Goal: Transaction & Acquisition: Purchase product/service

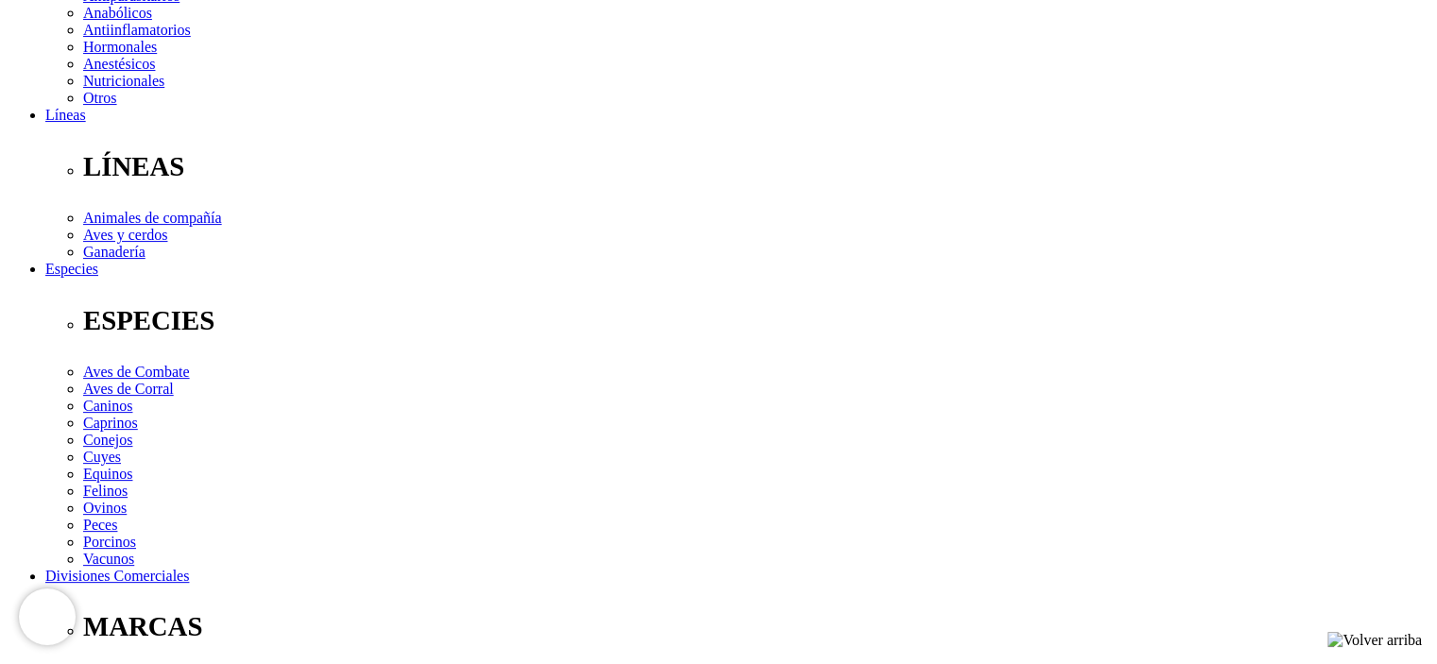
scroll to position [189, 0]
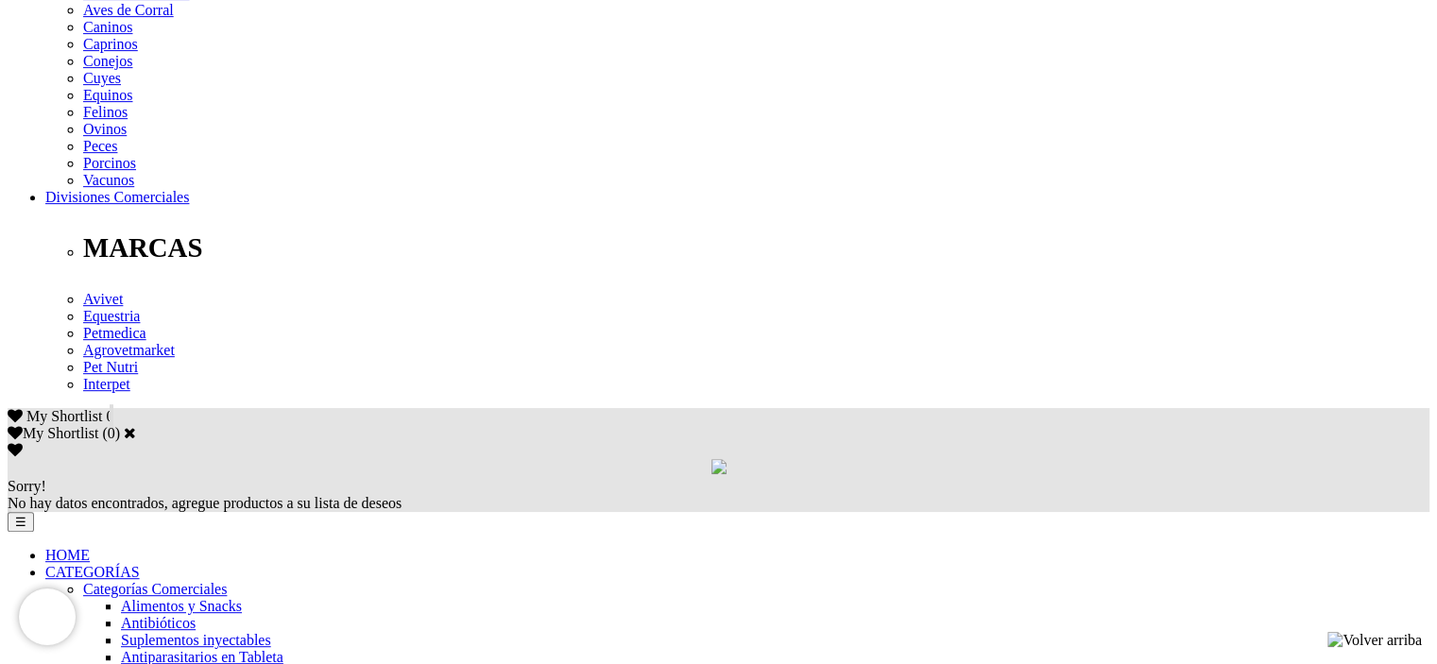
scroll to position [1039, 0]
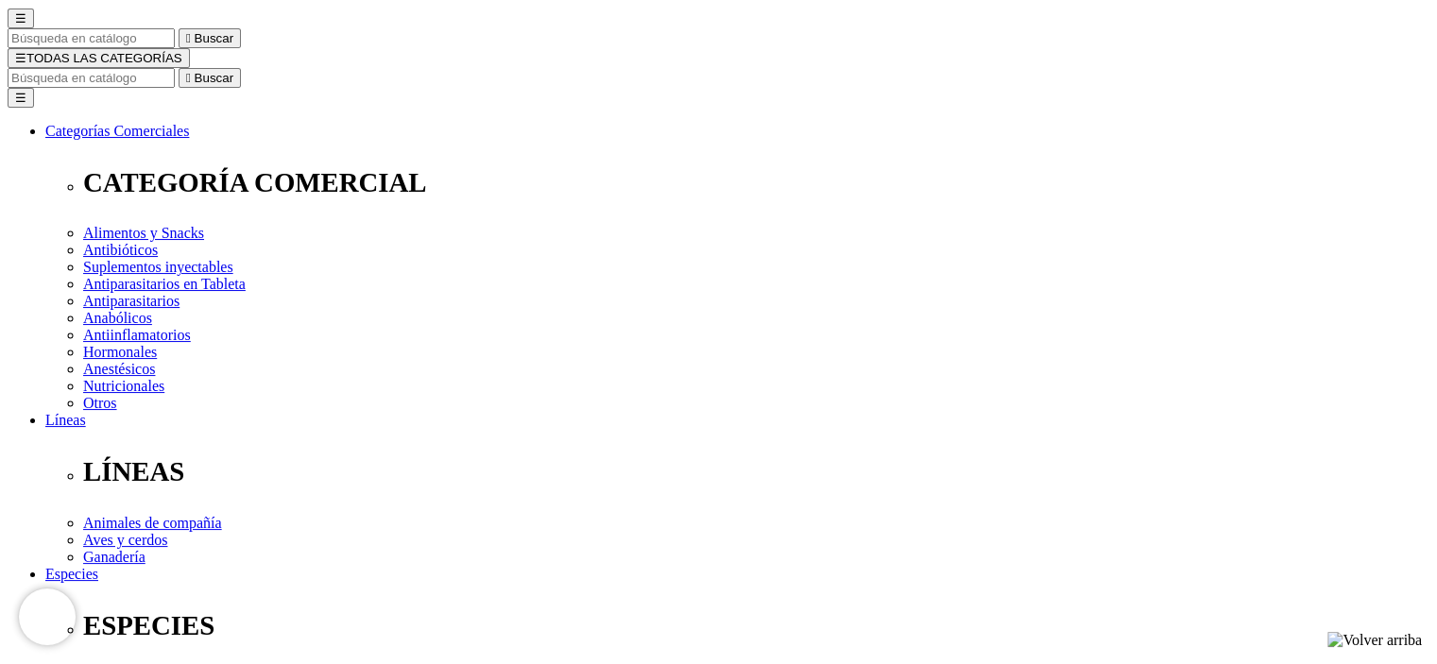
scroll to position [189, 0]
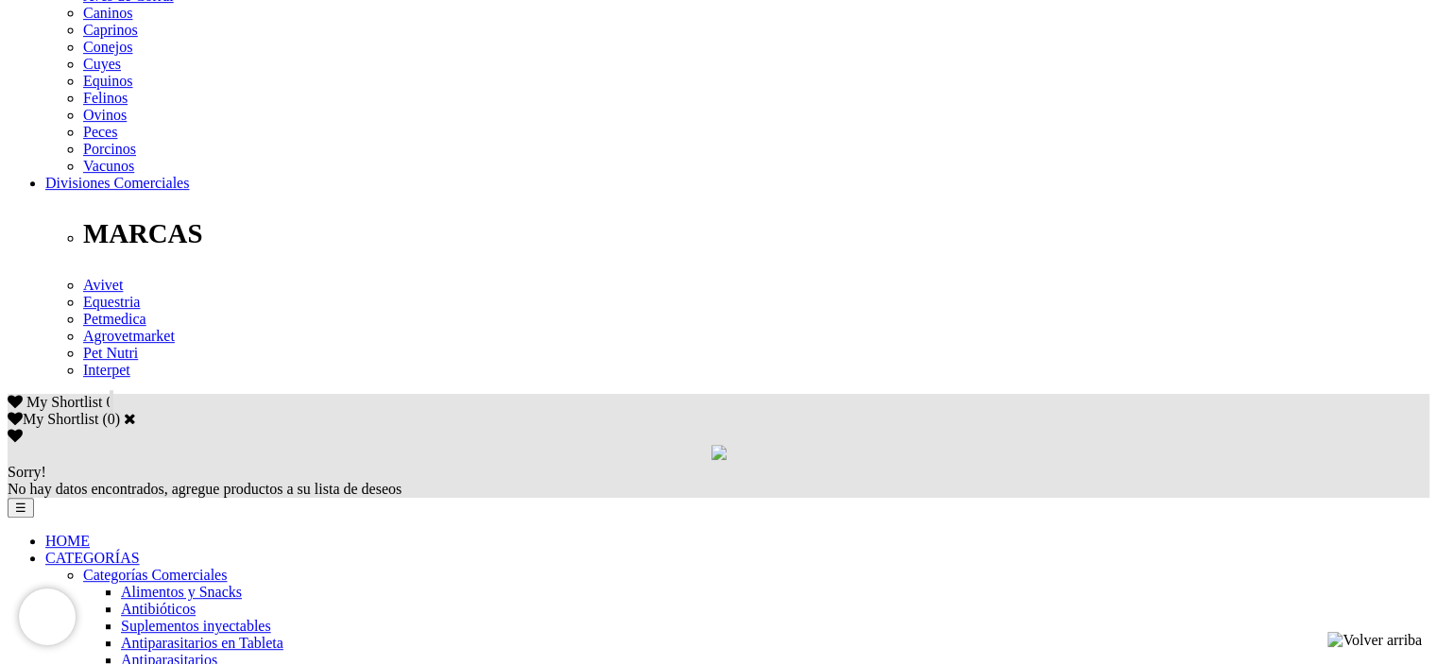
scroll to position [945, 0]
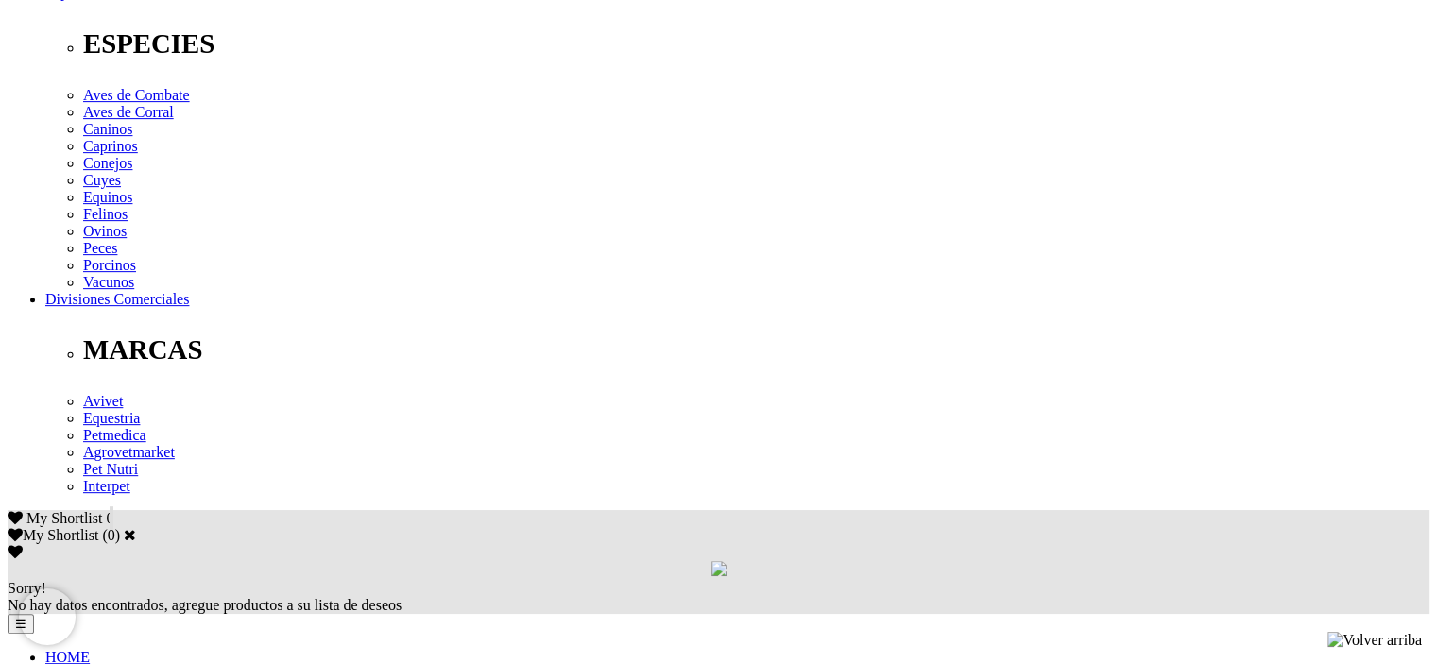
scroll to position [850, 0]
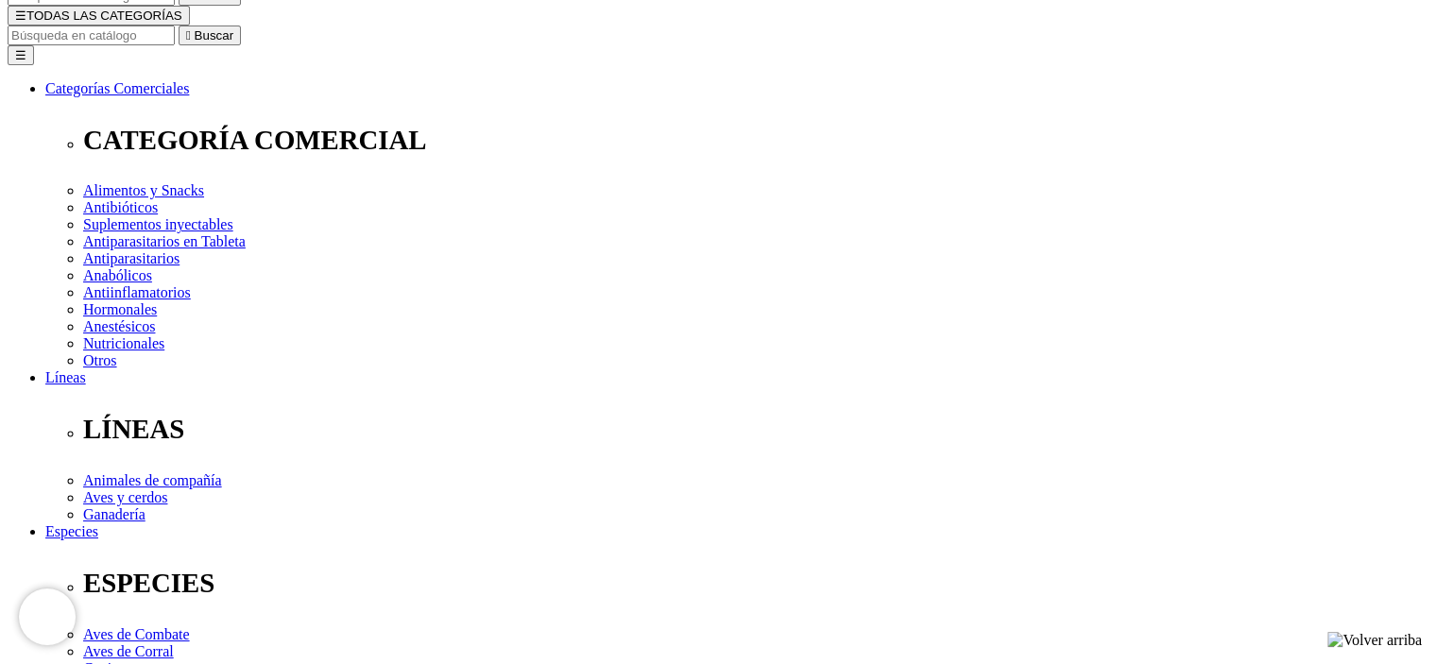
scroll to position [94, 0]
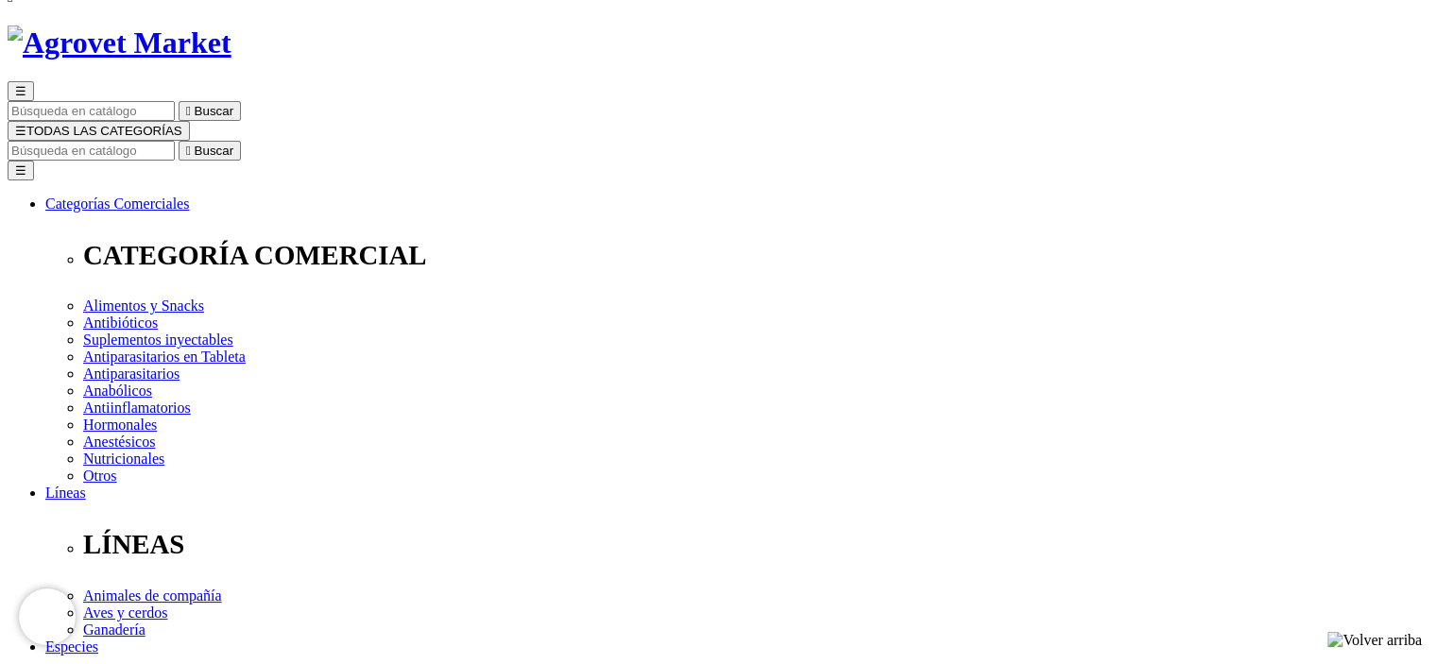
select select "36"
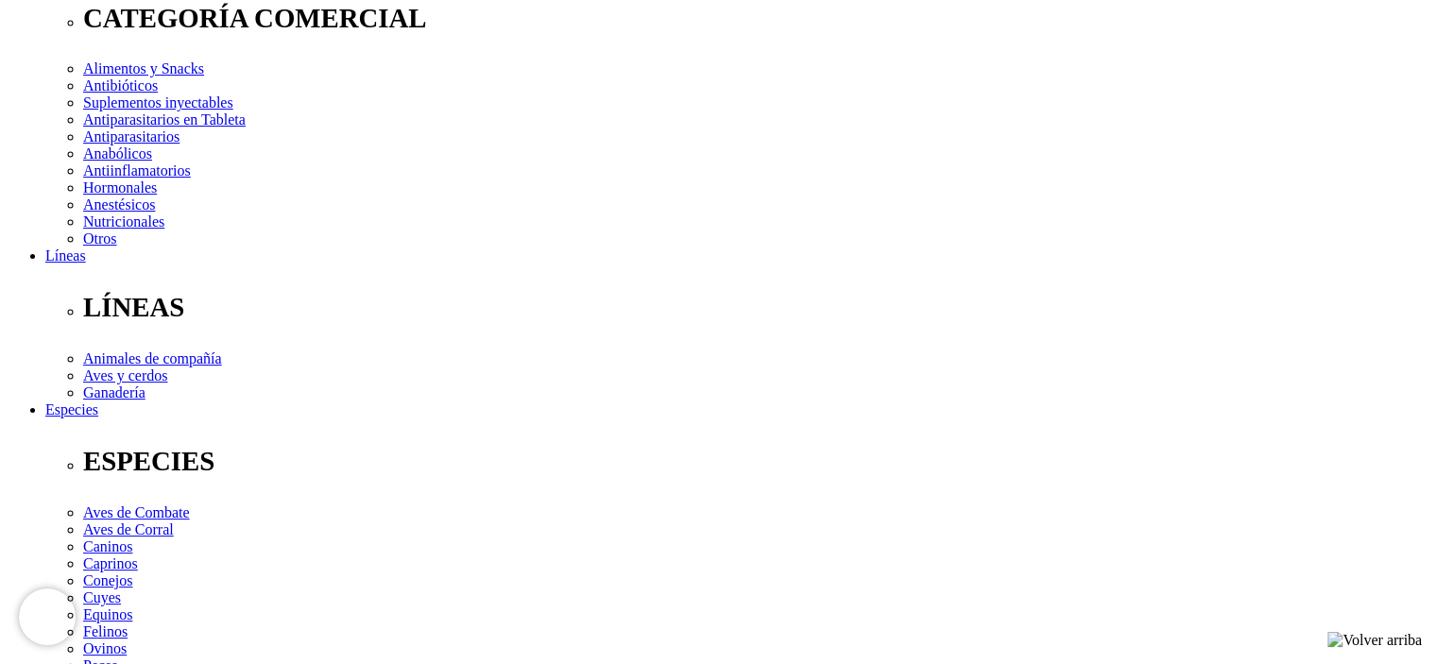
scroll to position [378, 0]
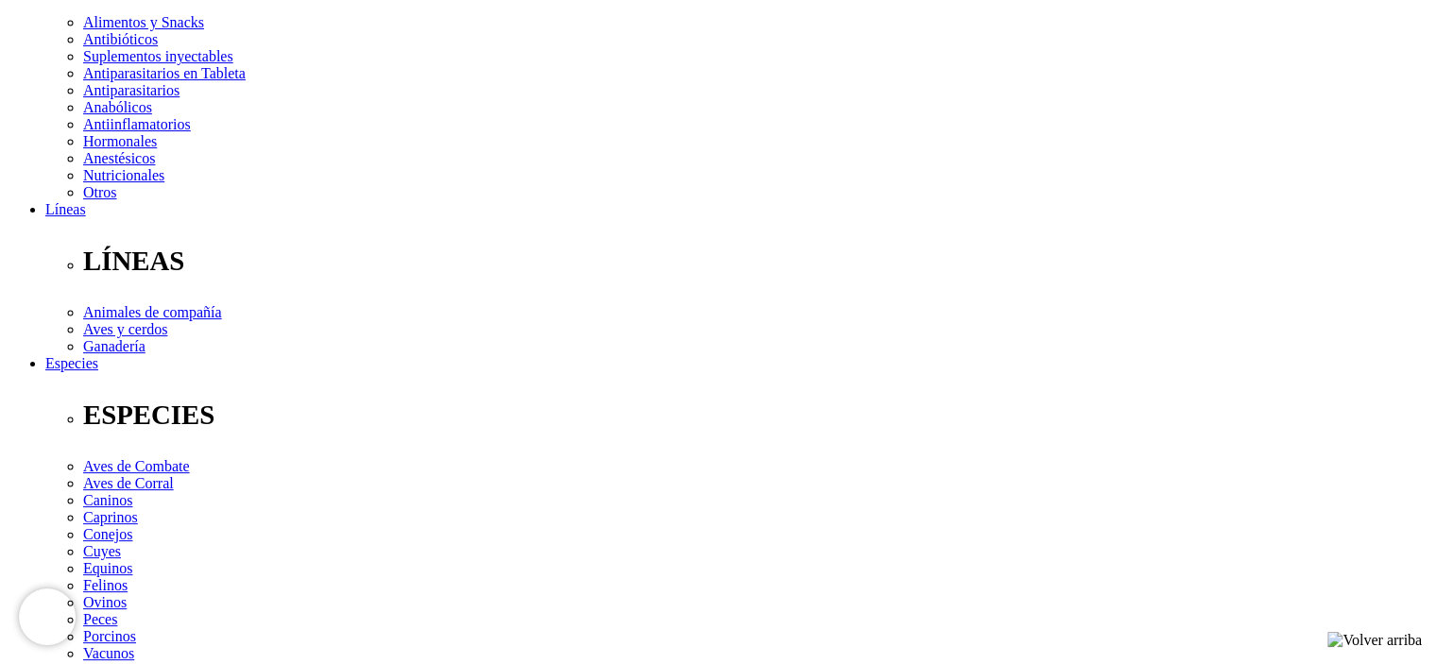
type input "2"
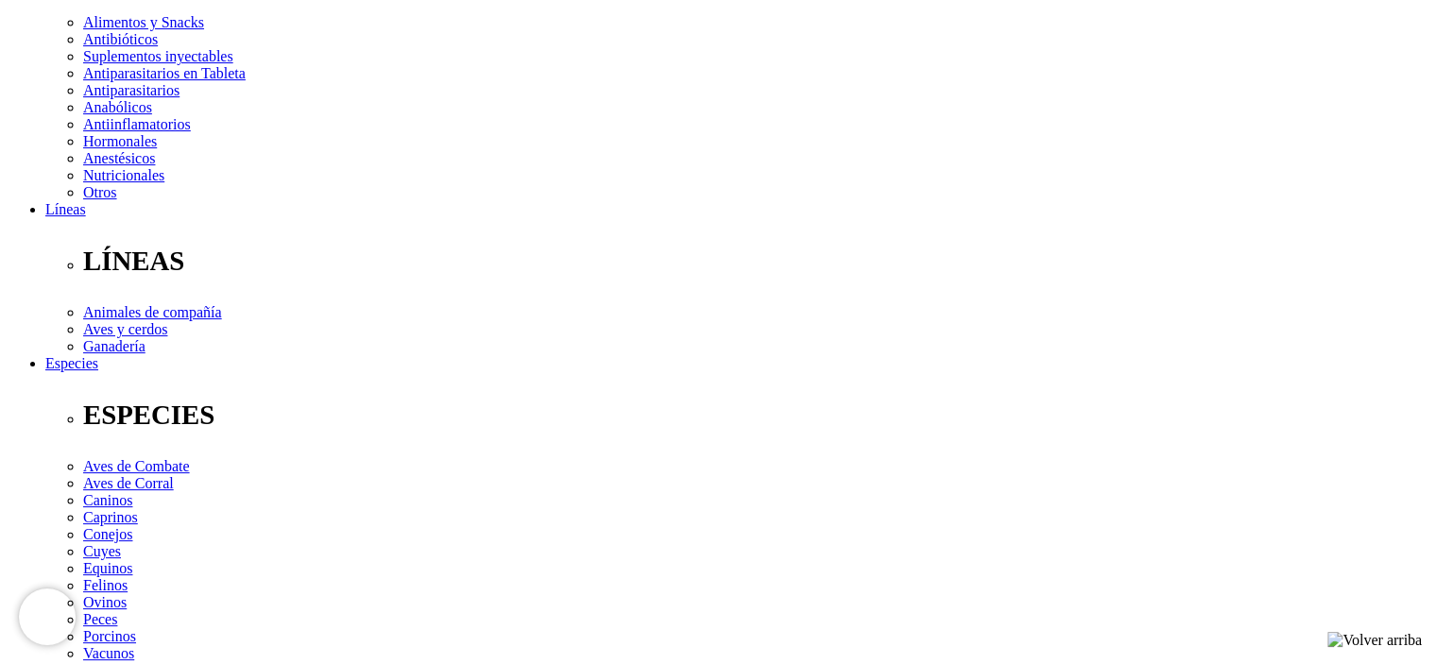
select select "36"
type input "1"
select select "36"
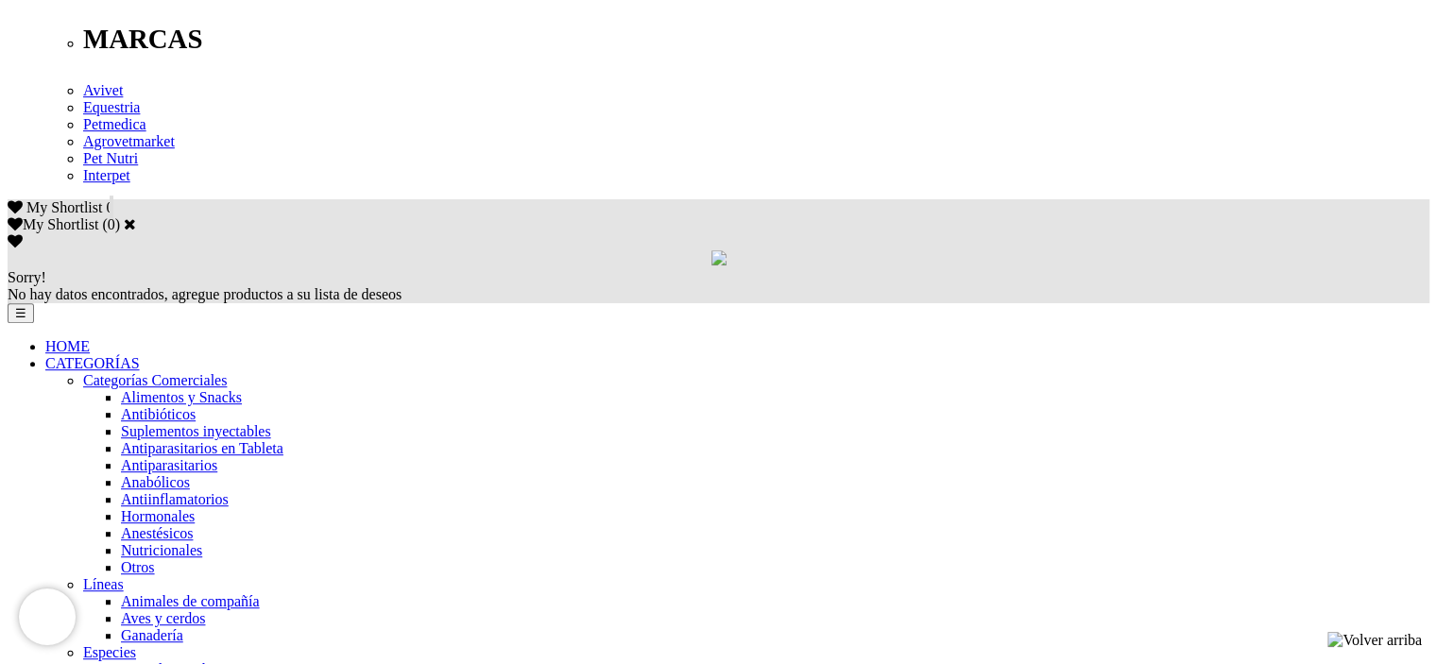
scroll to position [945, 0]
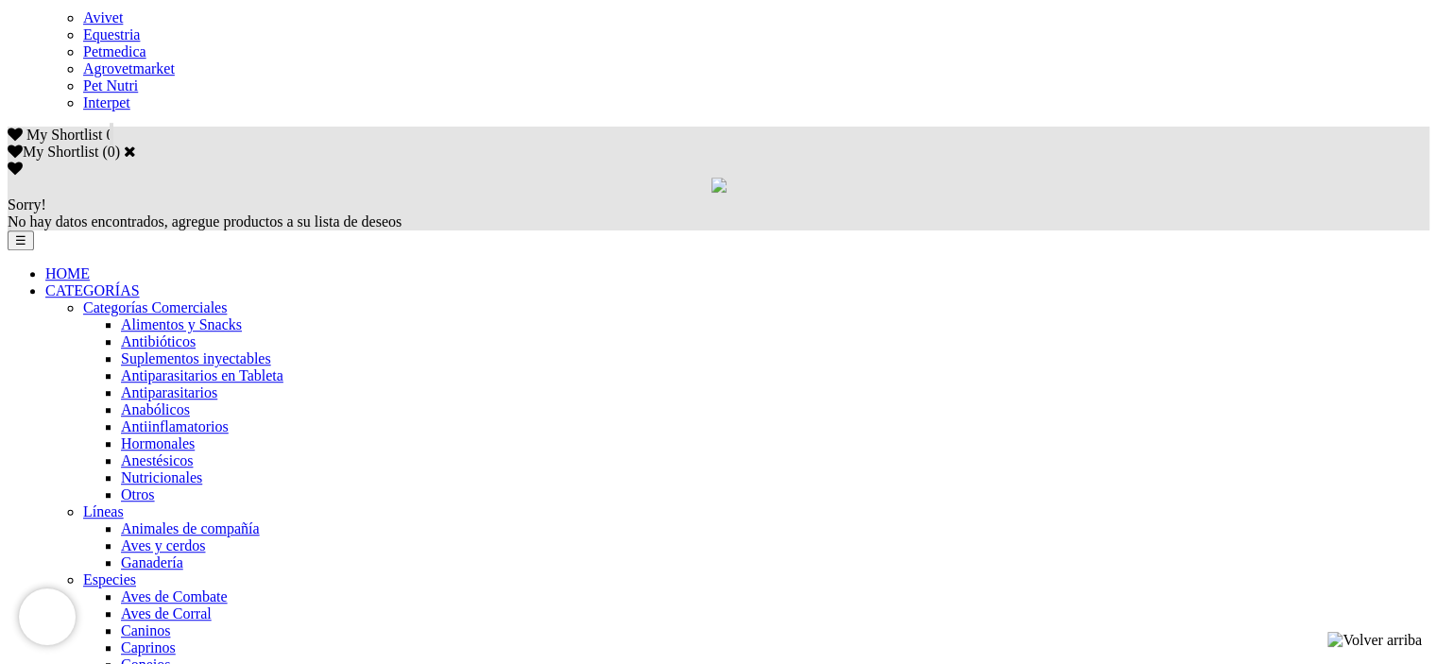
scroll to position [1134, 0]
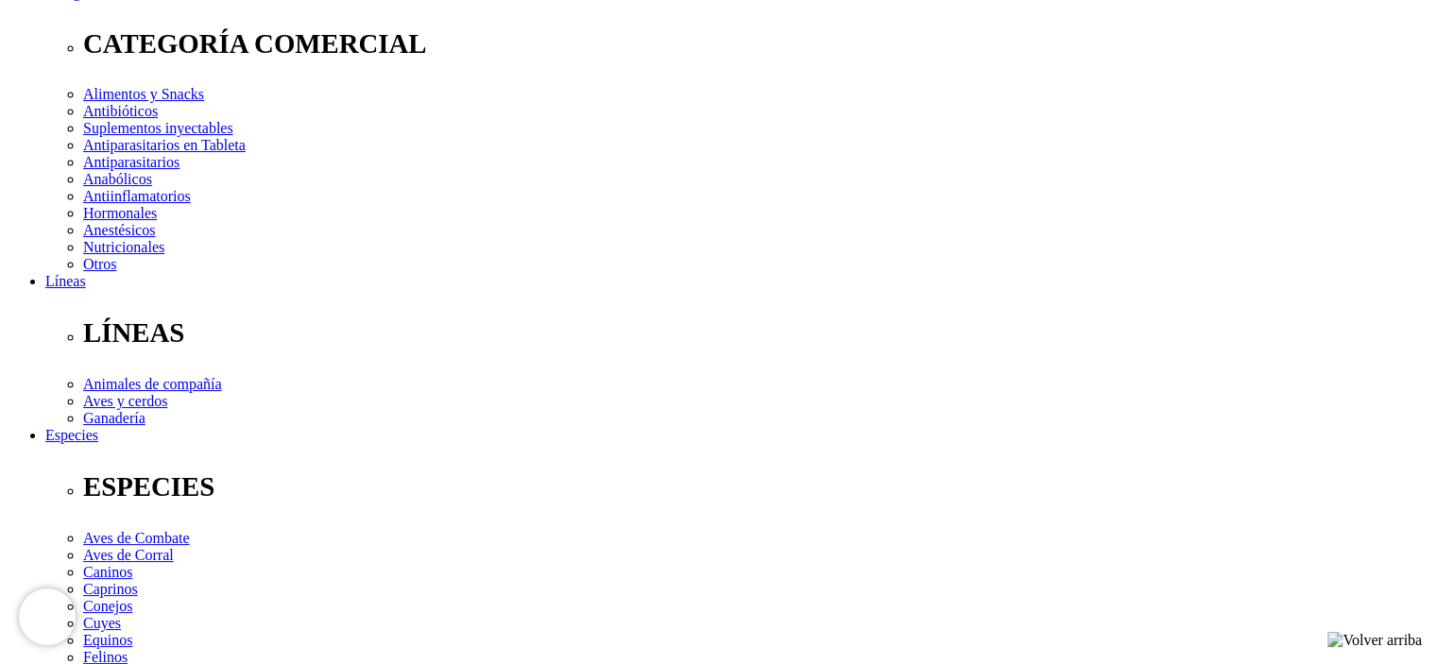
scroll to position [189, 0]
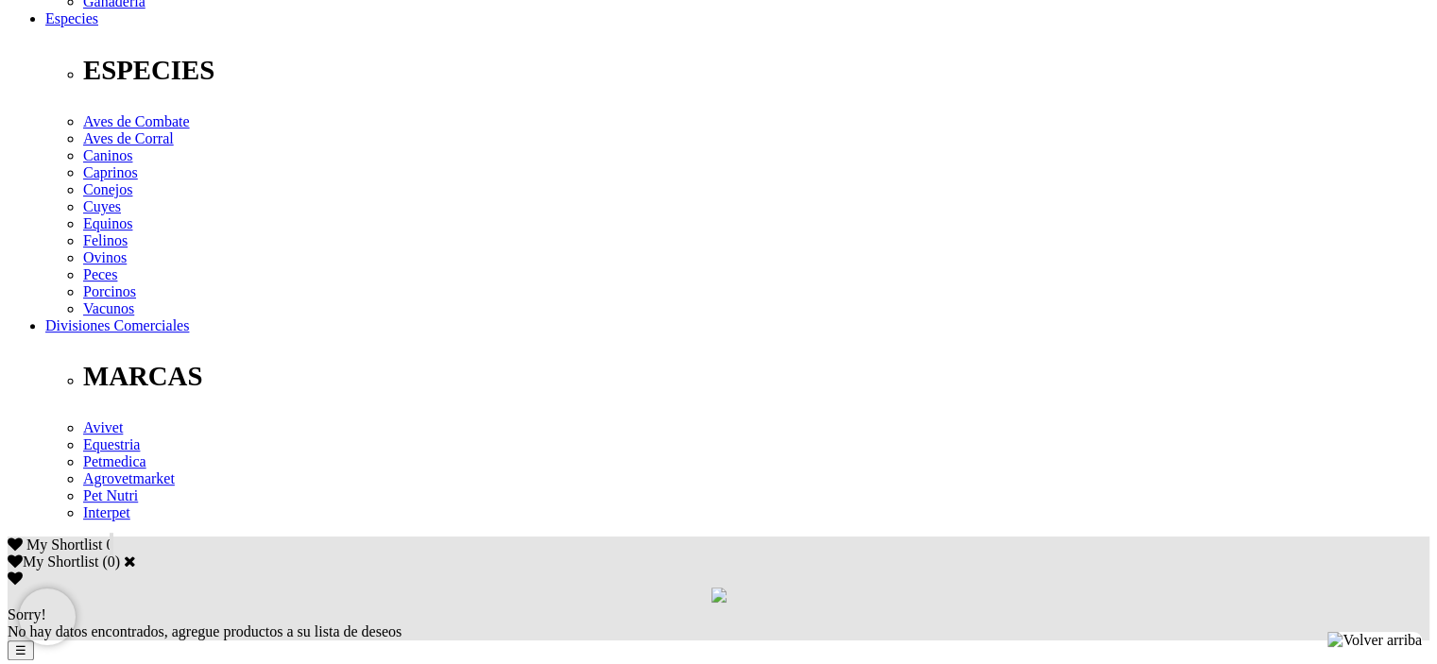
scroll to position [756, 0]
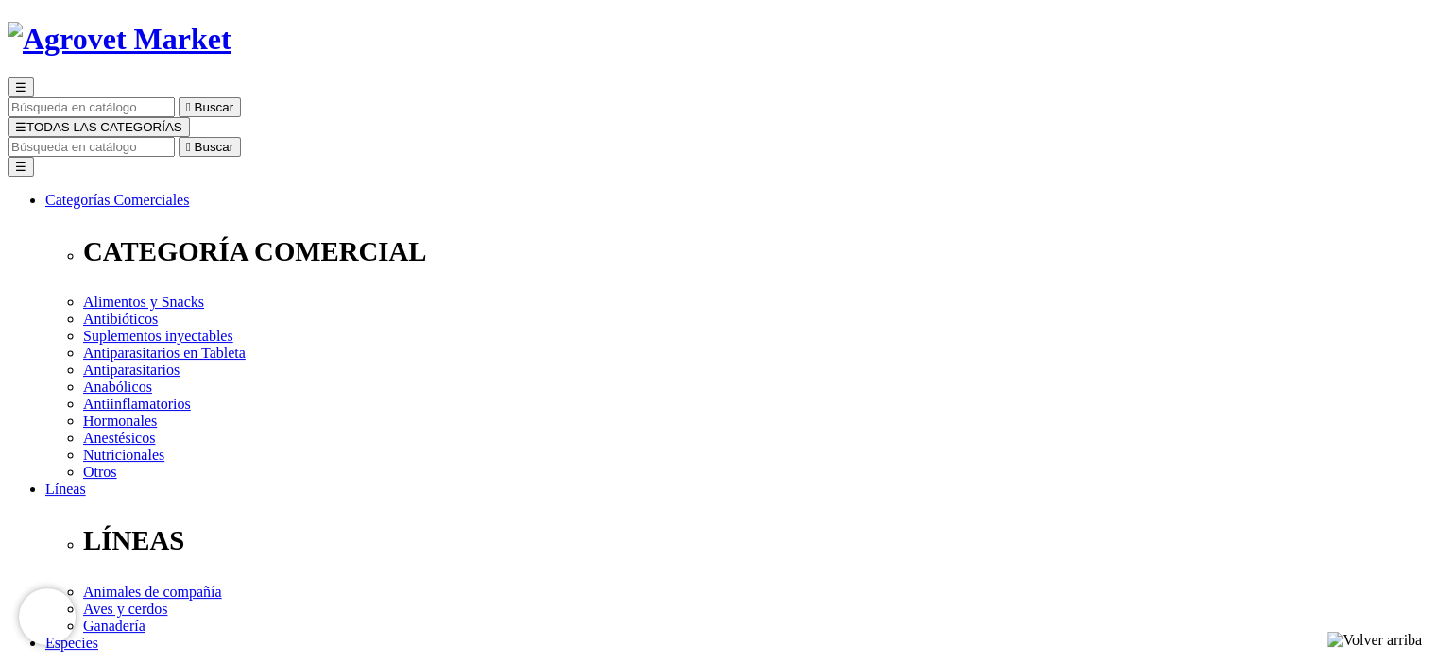
scroll to position [94, 0]
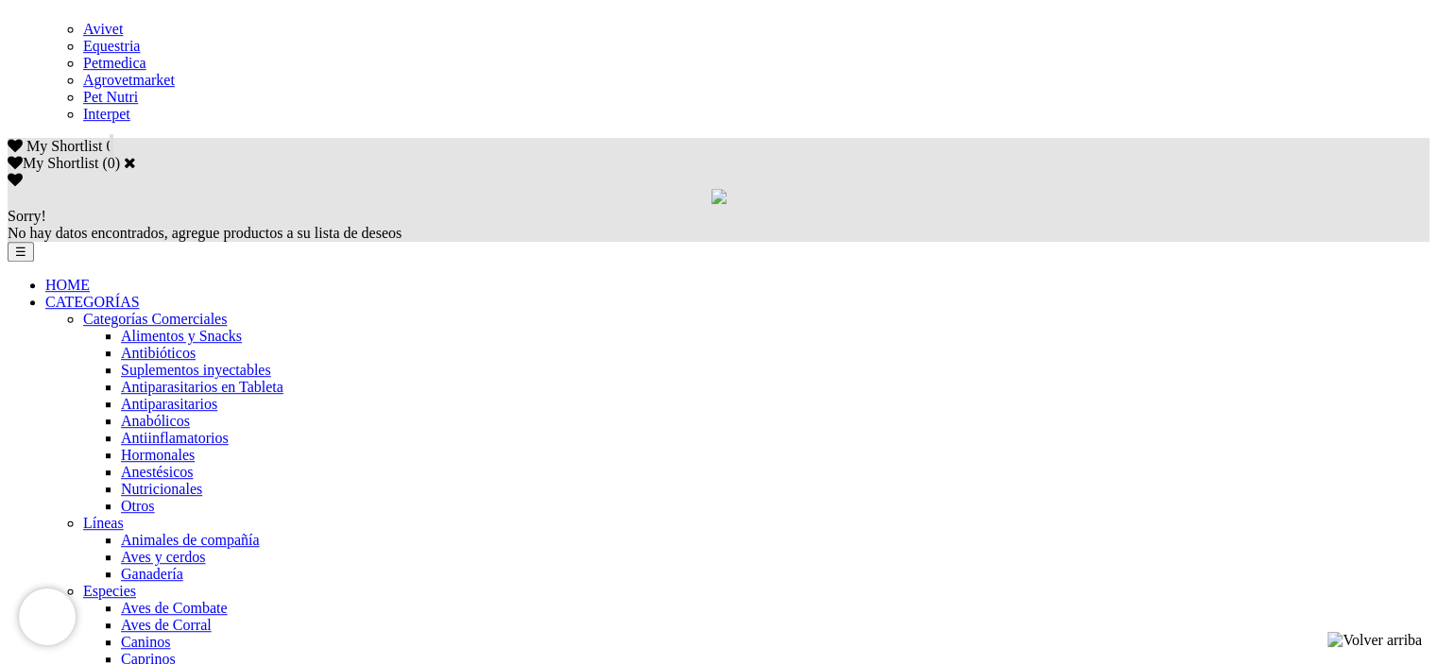
scroll to position [1125, 0]
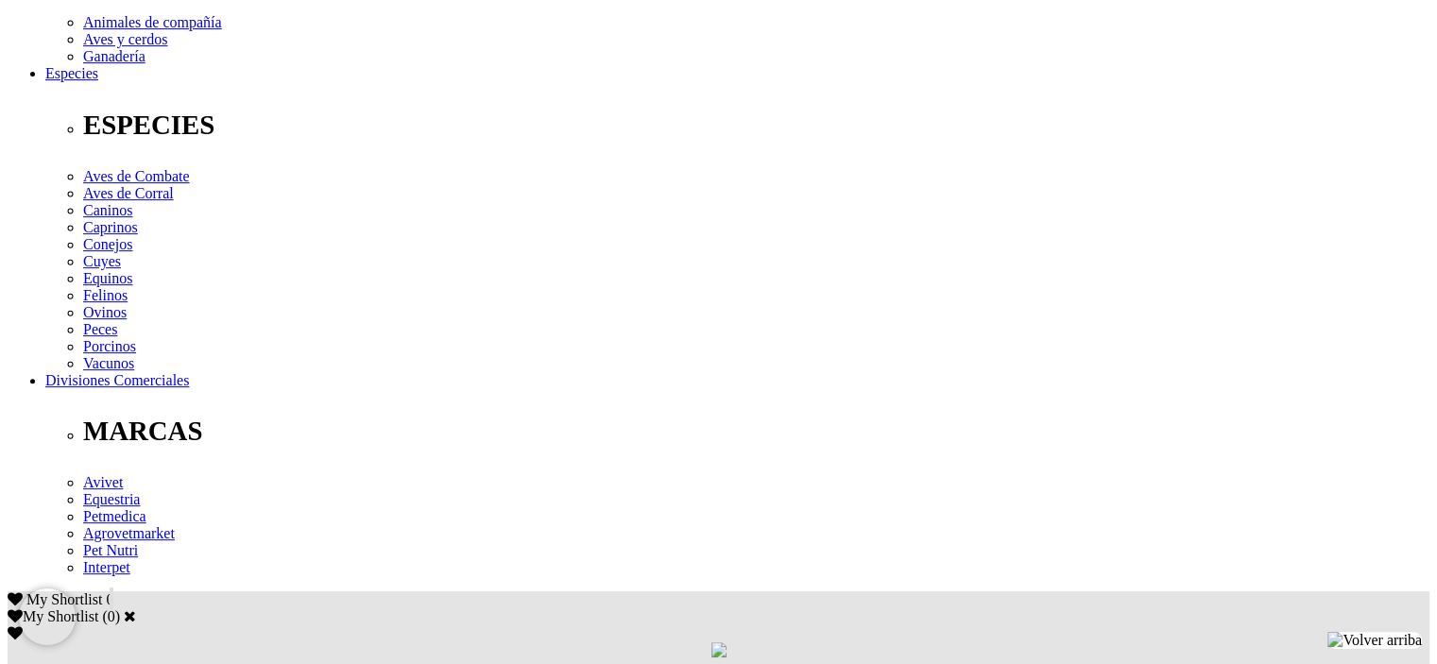
scroll to position [661, 0]
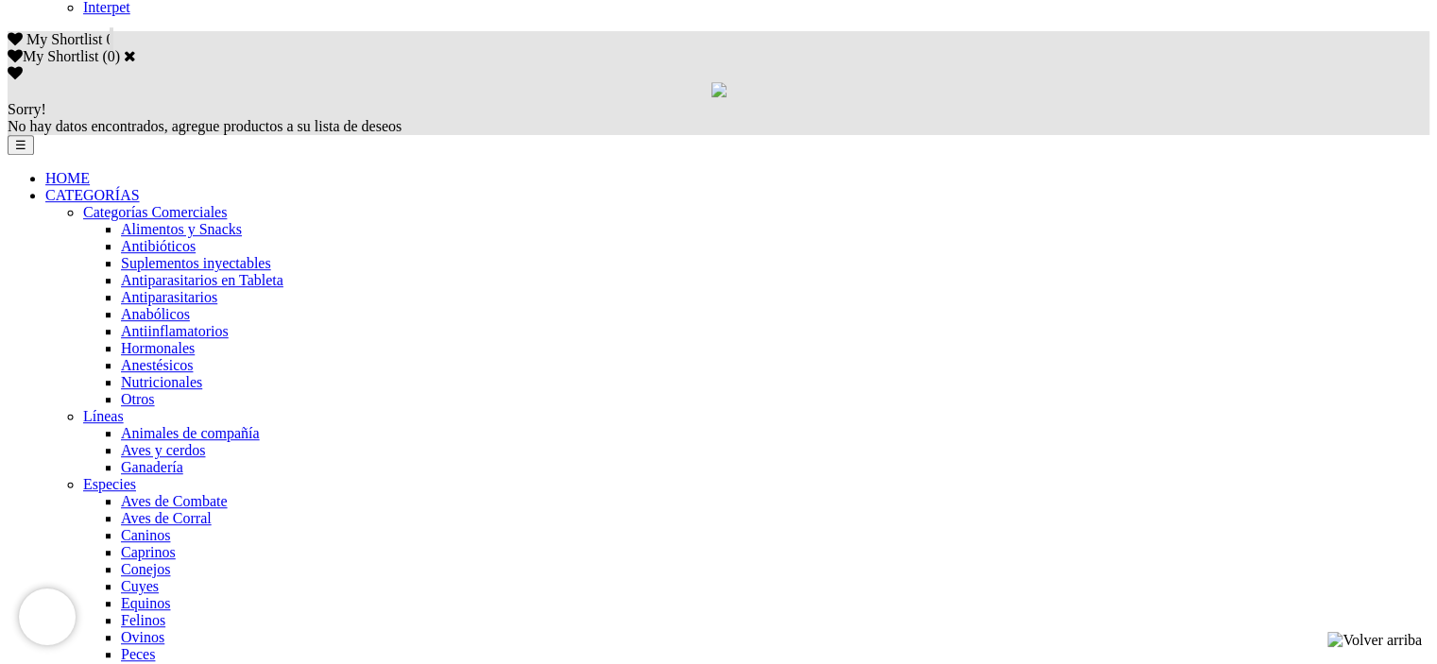
scroll to position [1134, 0]
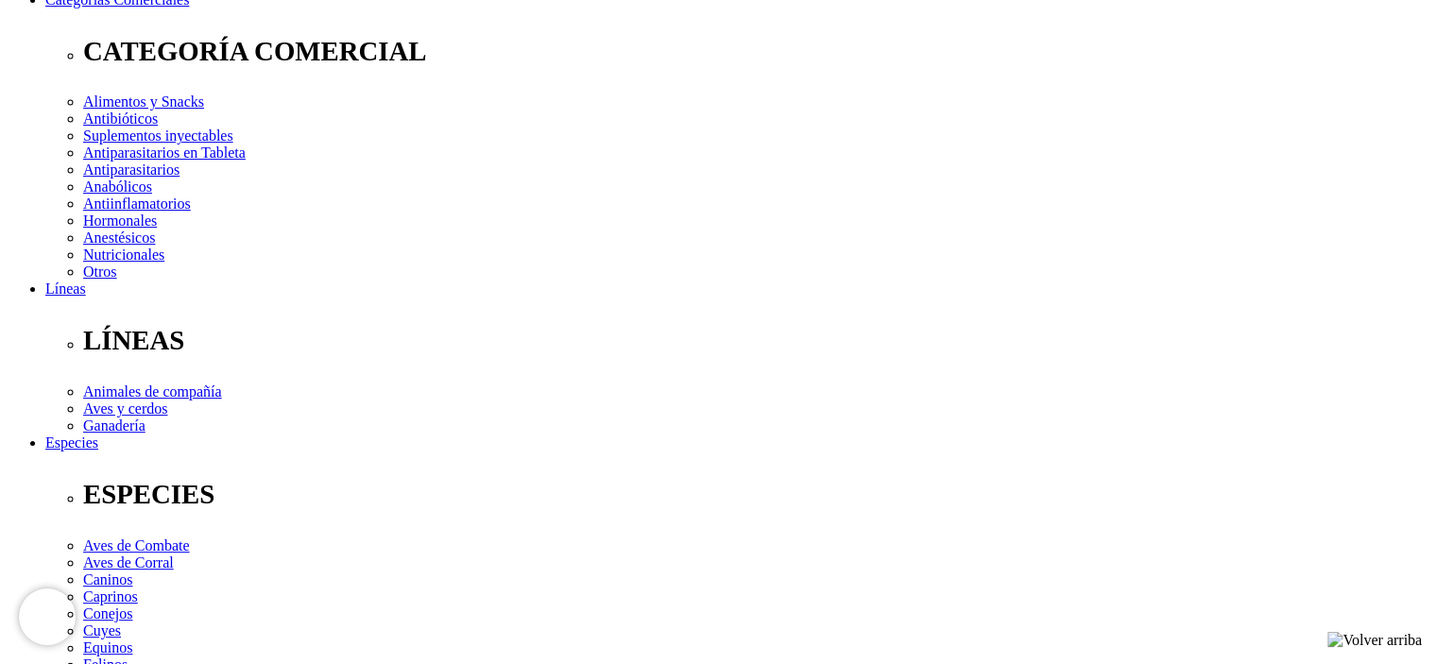
scroll to position [189, 0]
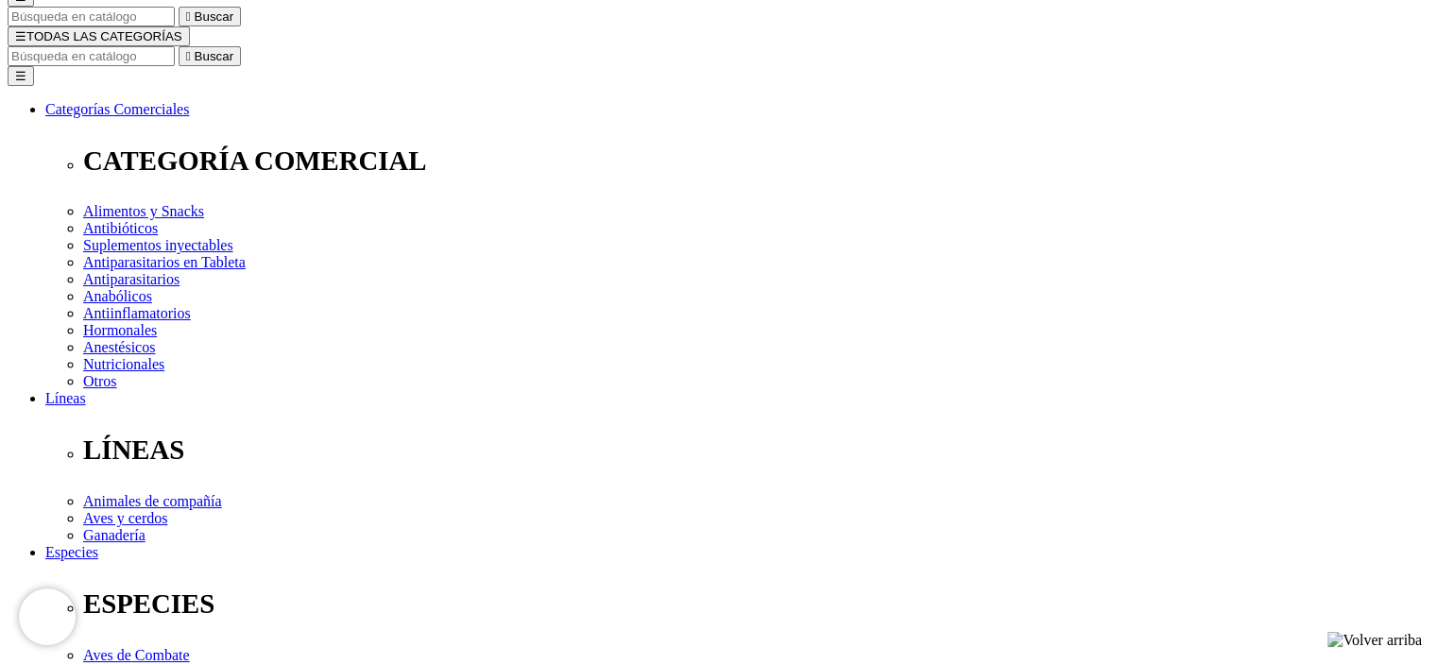
select select "36"
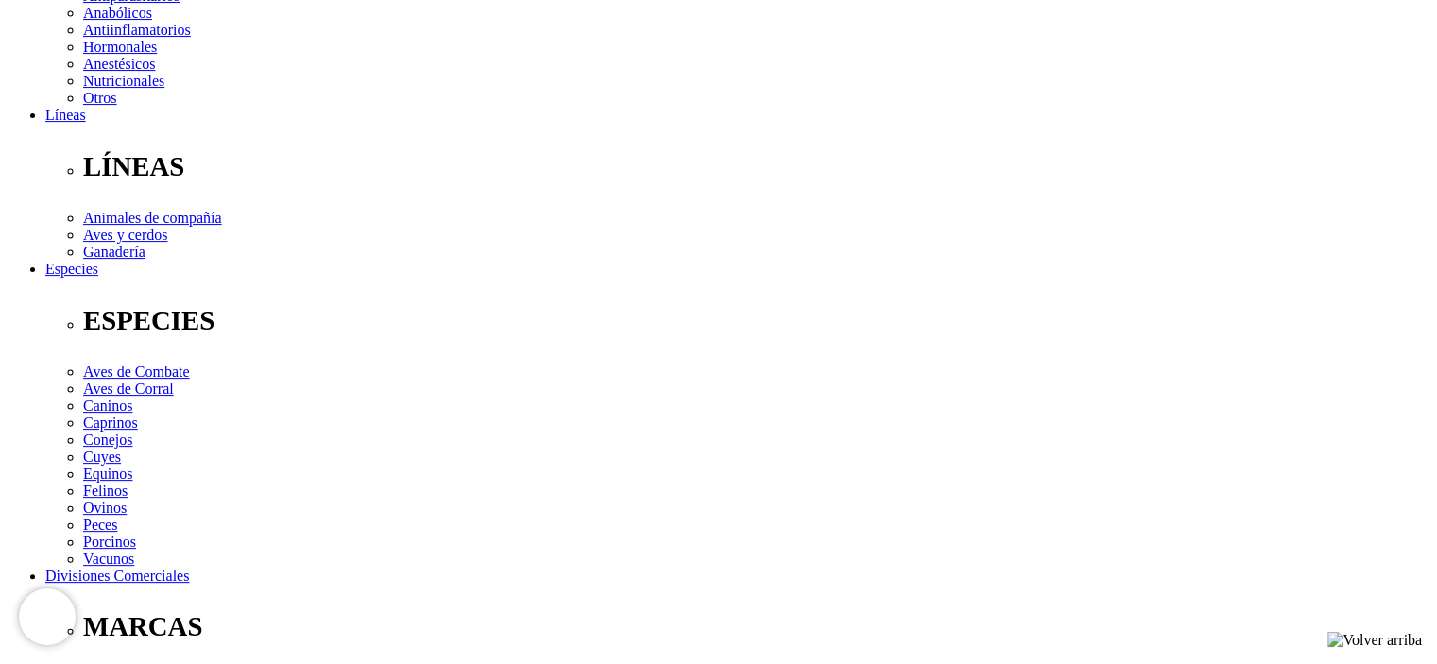
scroll to position [283, 0]
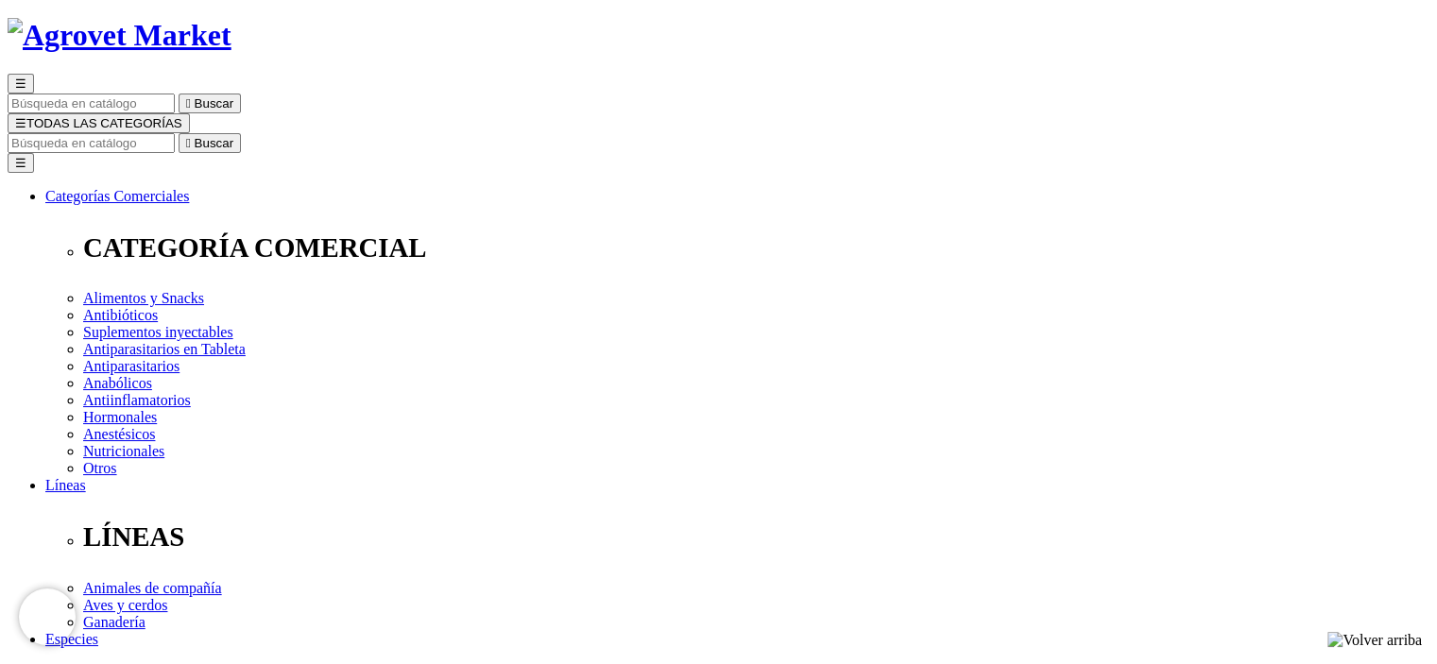
scroll to position [94, 0]
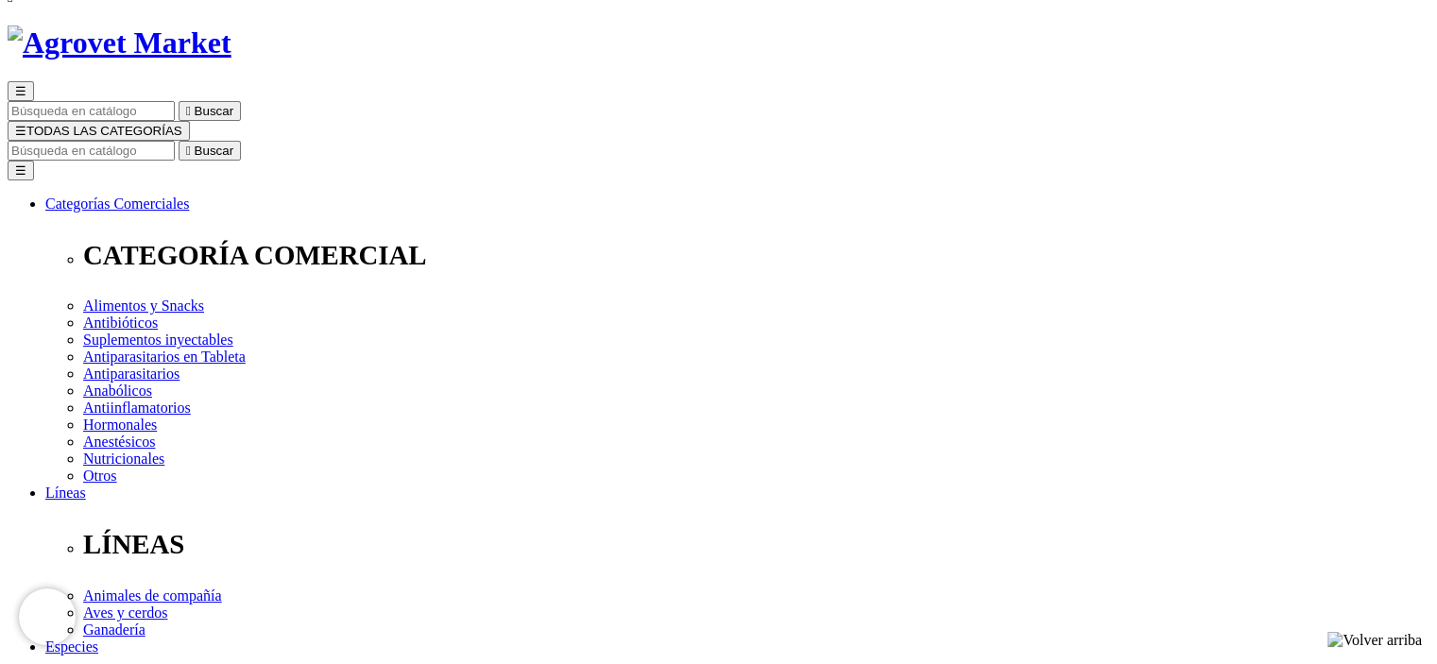
select select "40"
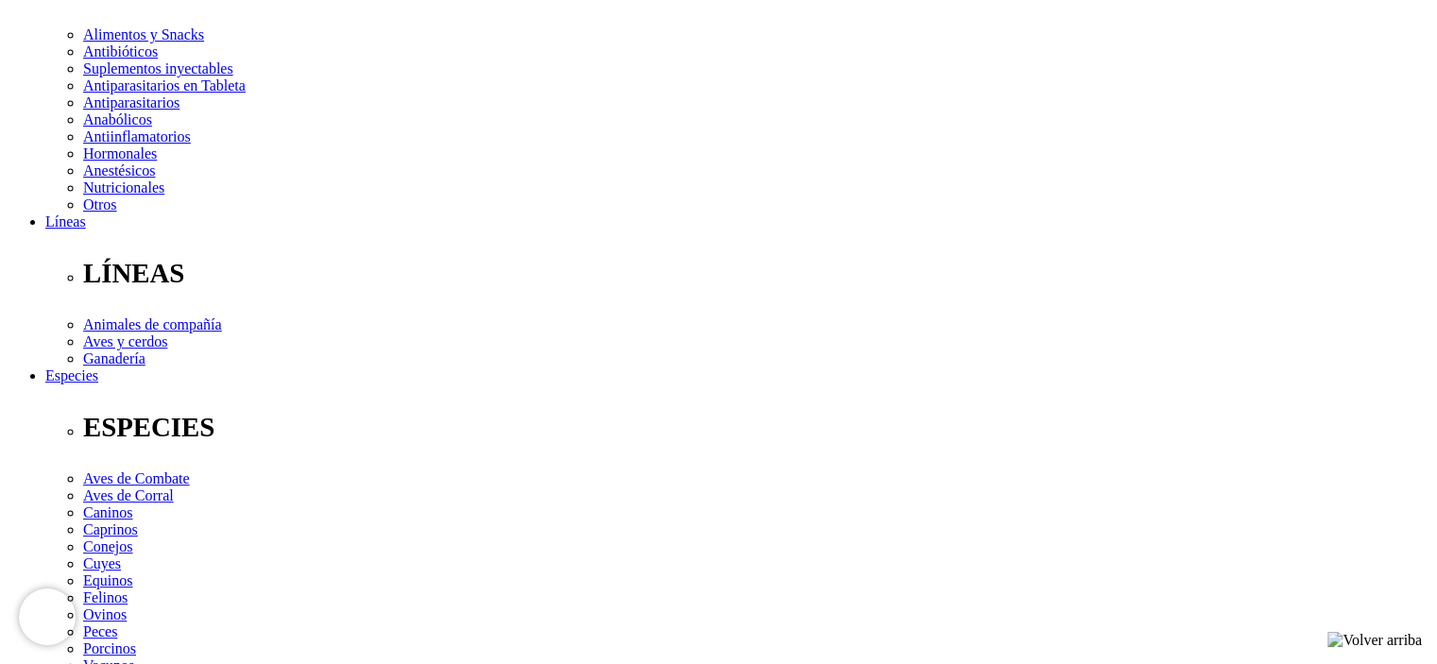
scroll to position [378, 0]
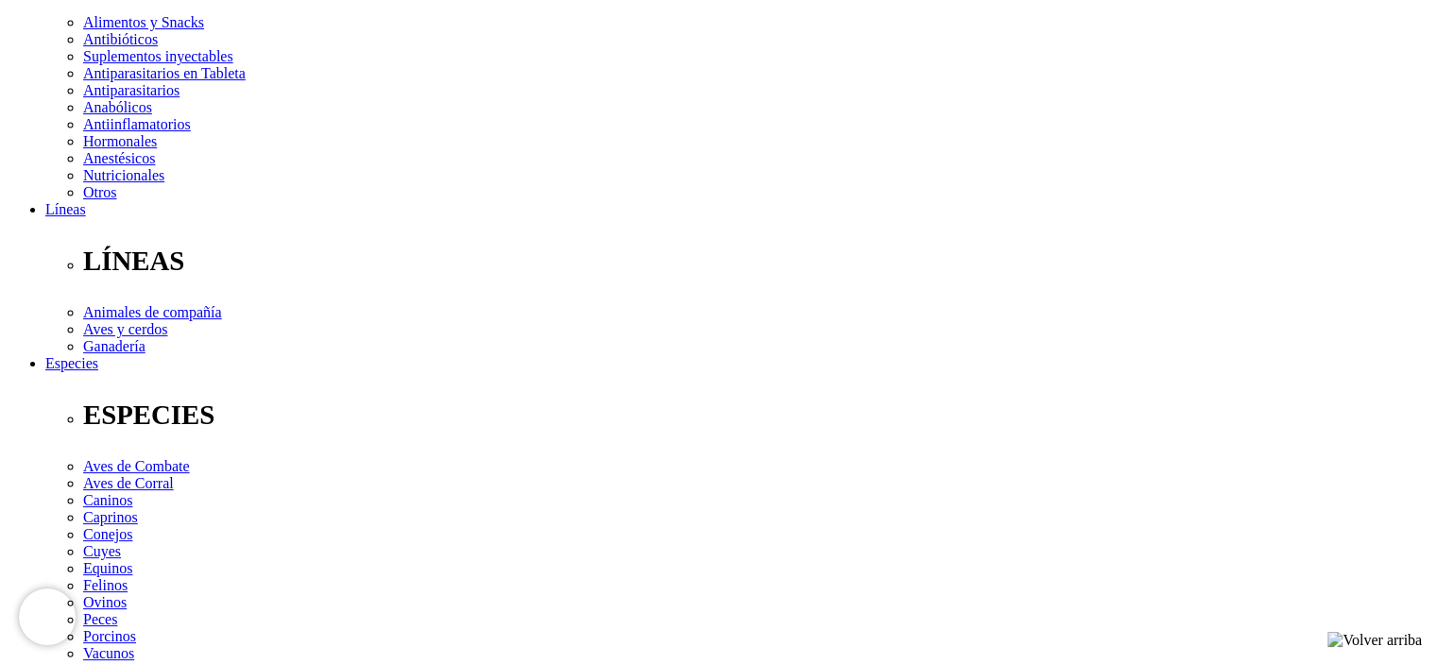
select select "40"
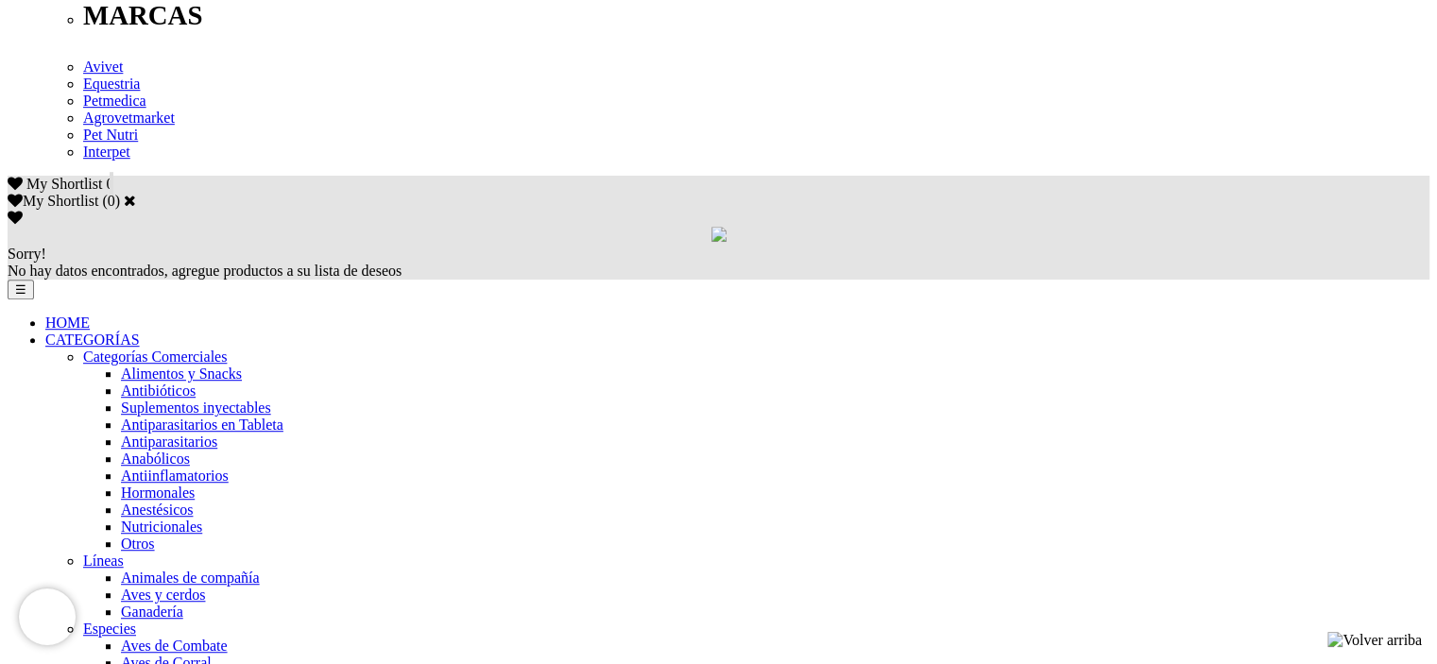
scroll to position [1039, 0]
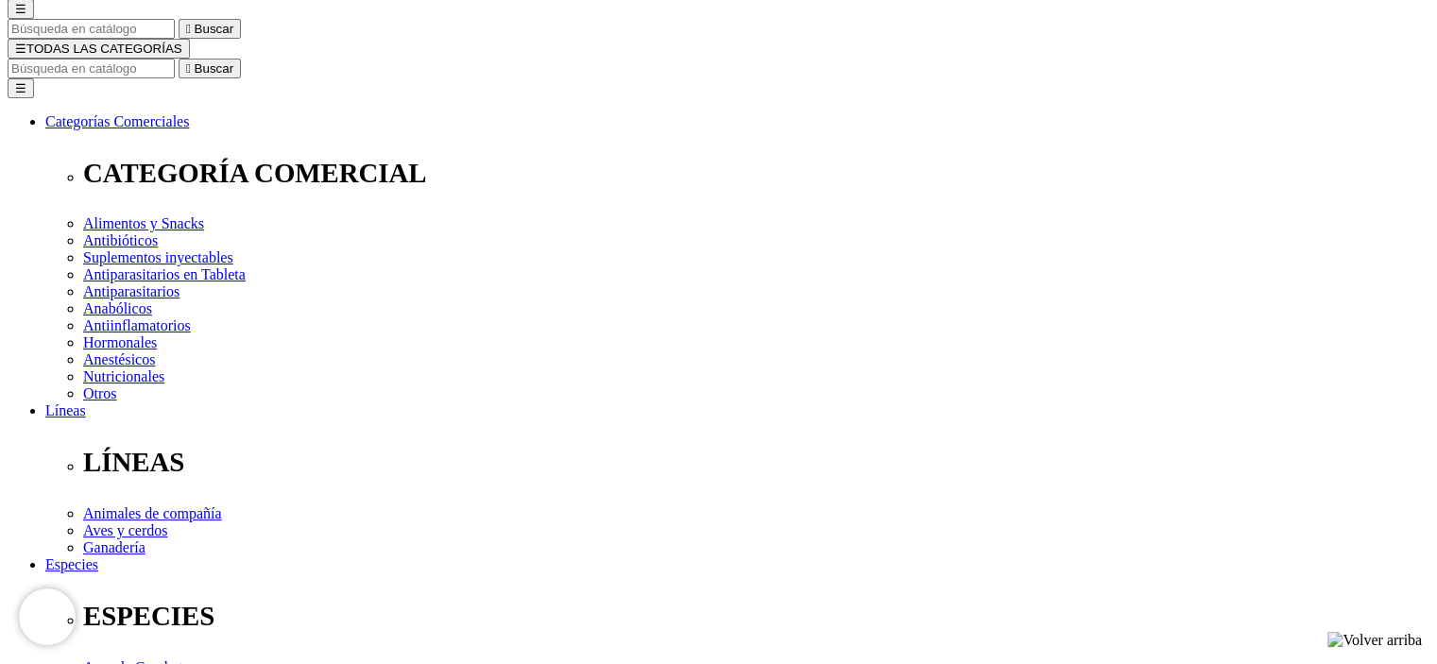
scroll to position [189, 0]
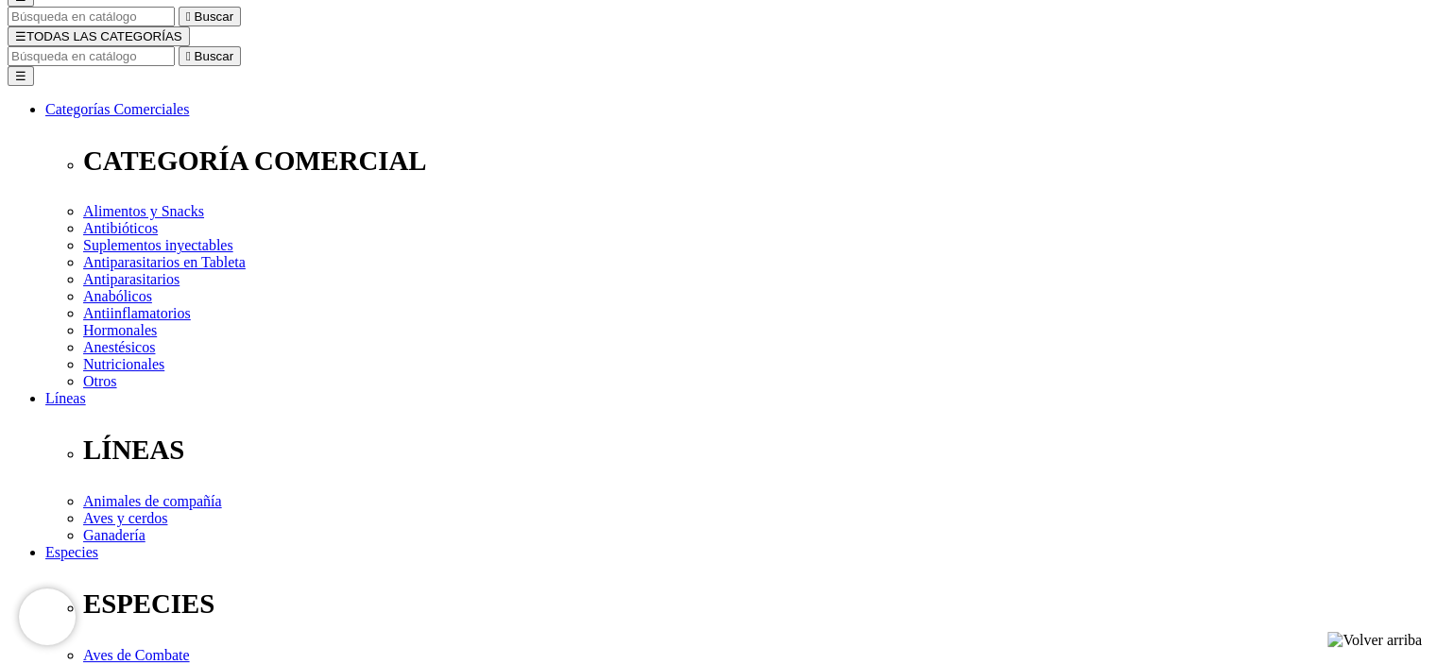
select select "36"
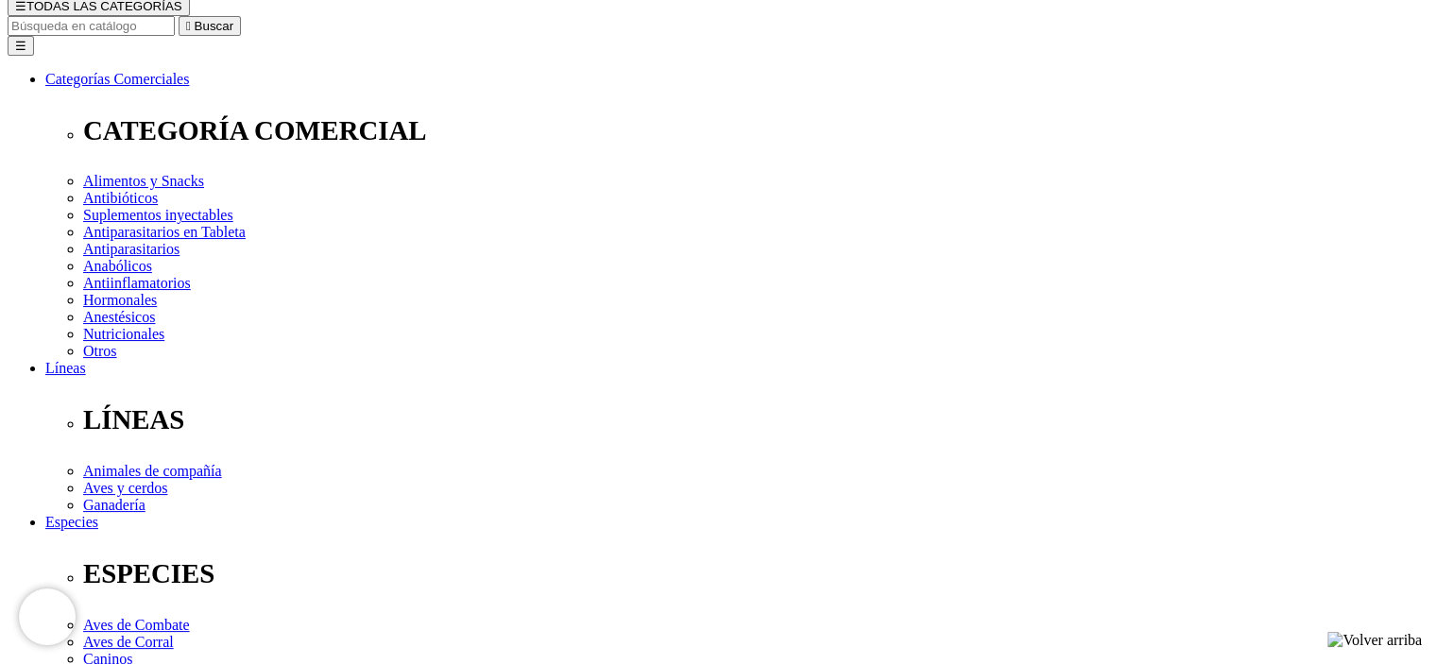
scroll to position [189, 0]
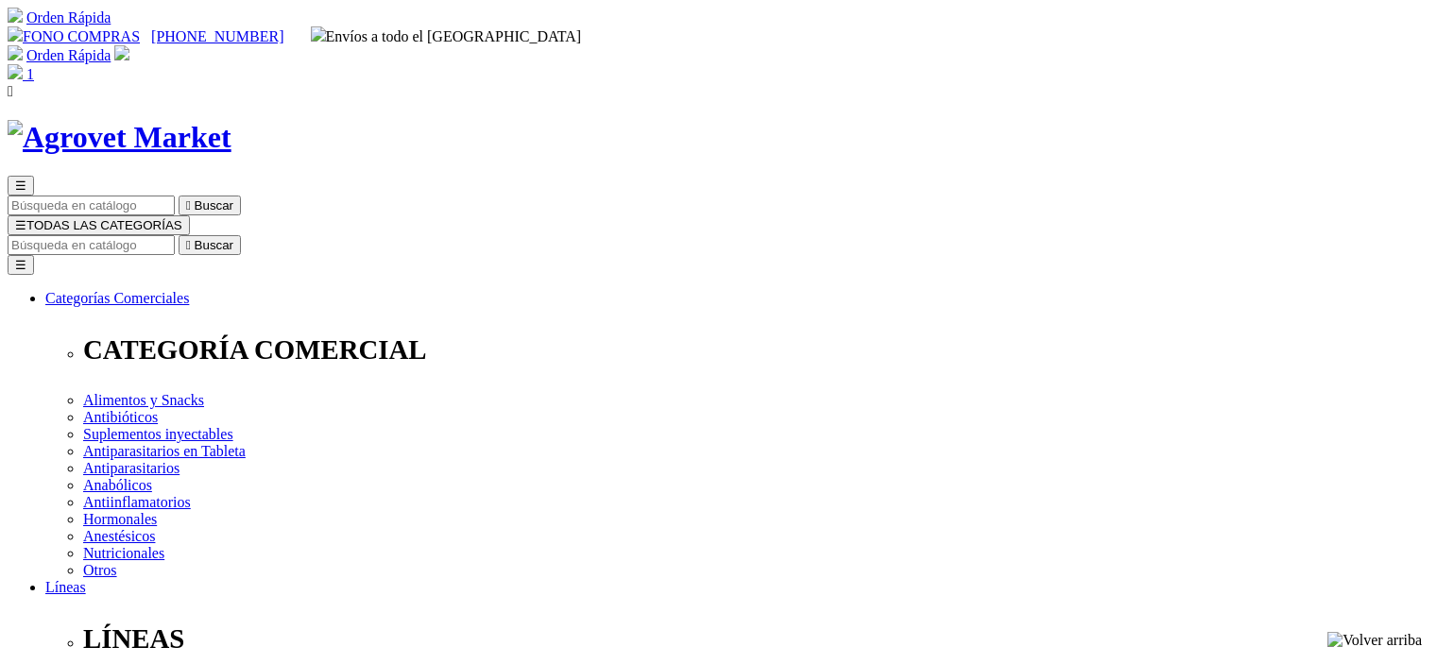
select select "40"
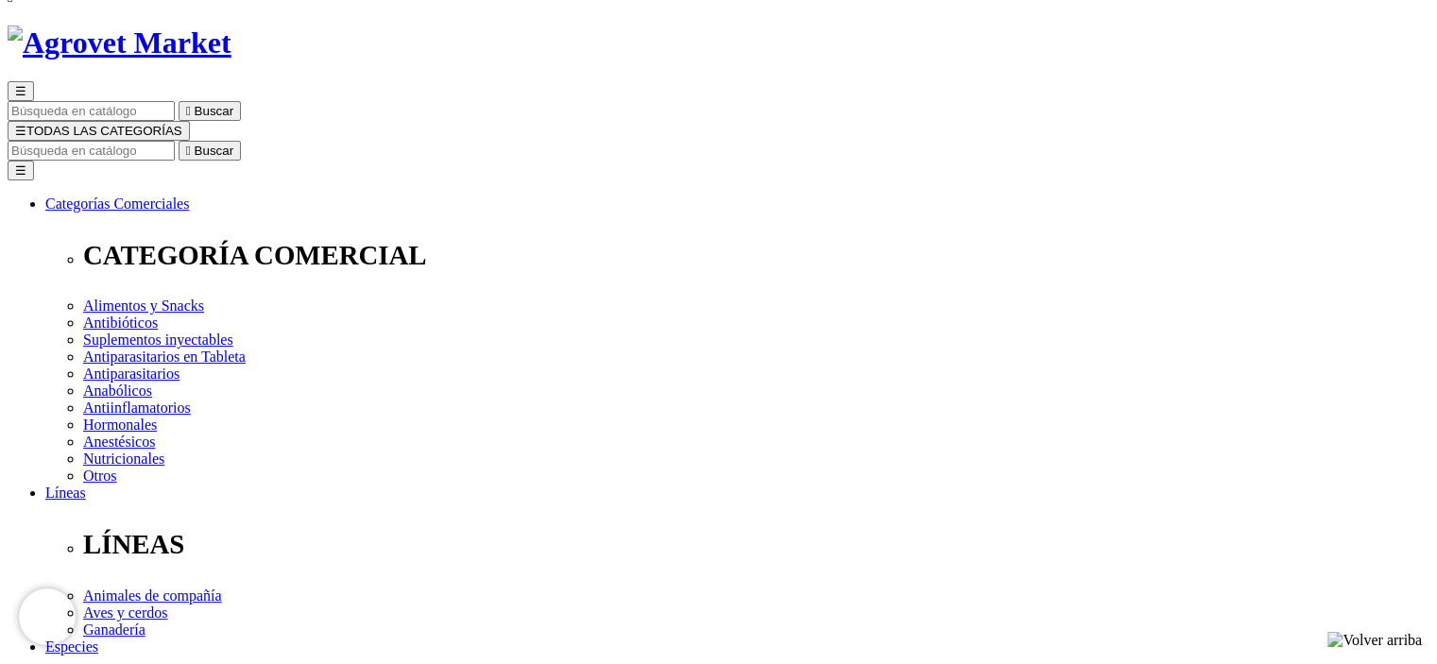
scroll to position [189, 0]
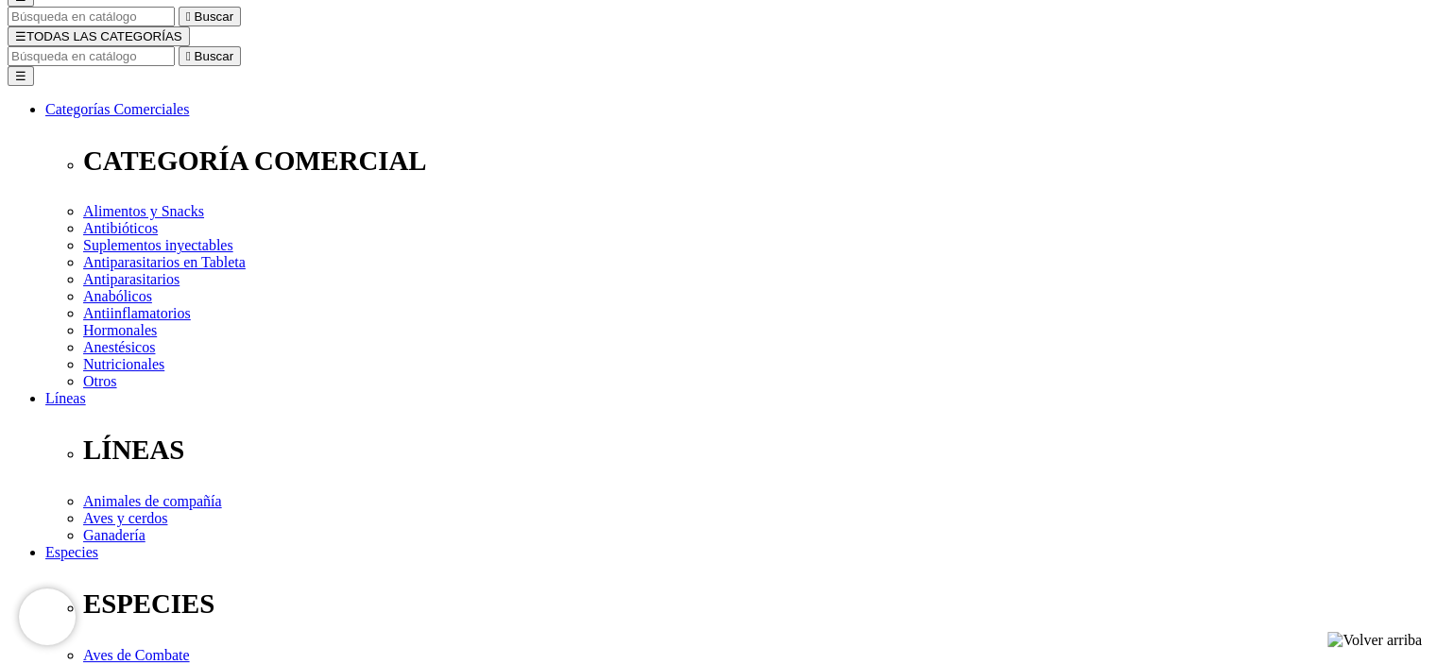
select select "36"
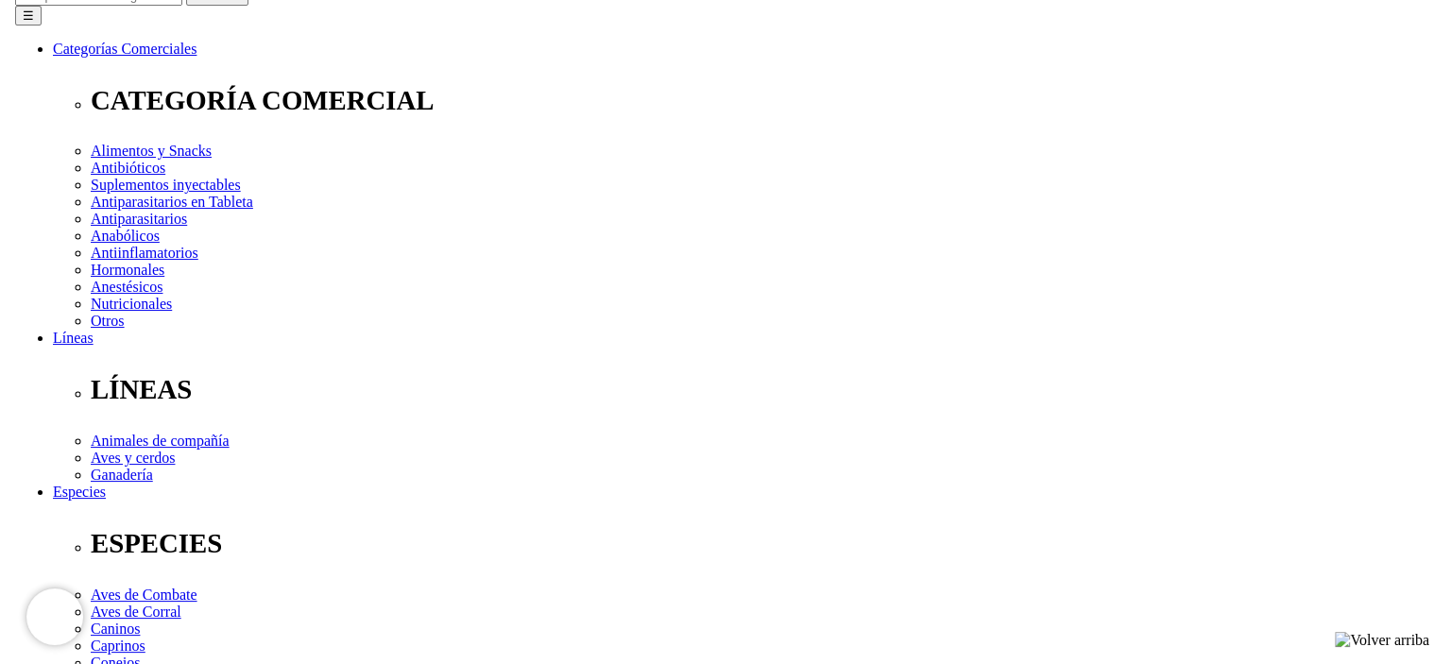
scroll to position [283, 0]
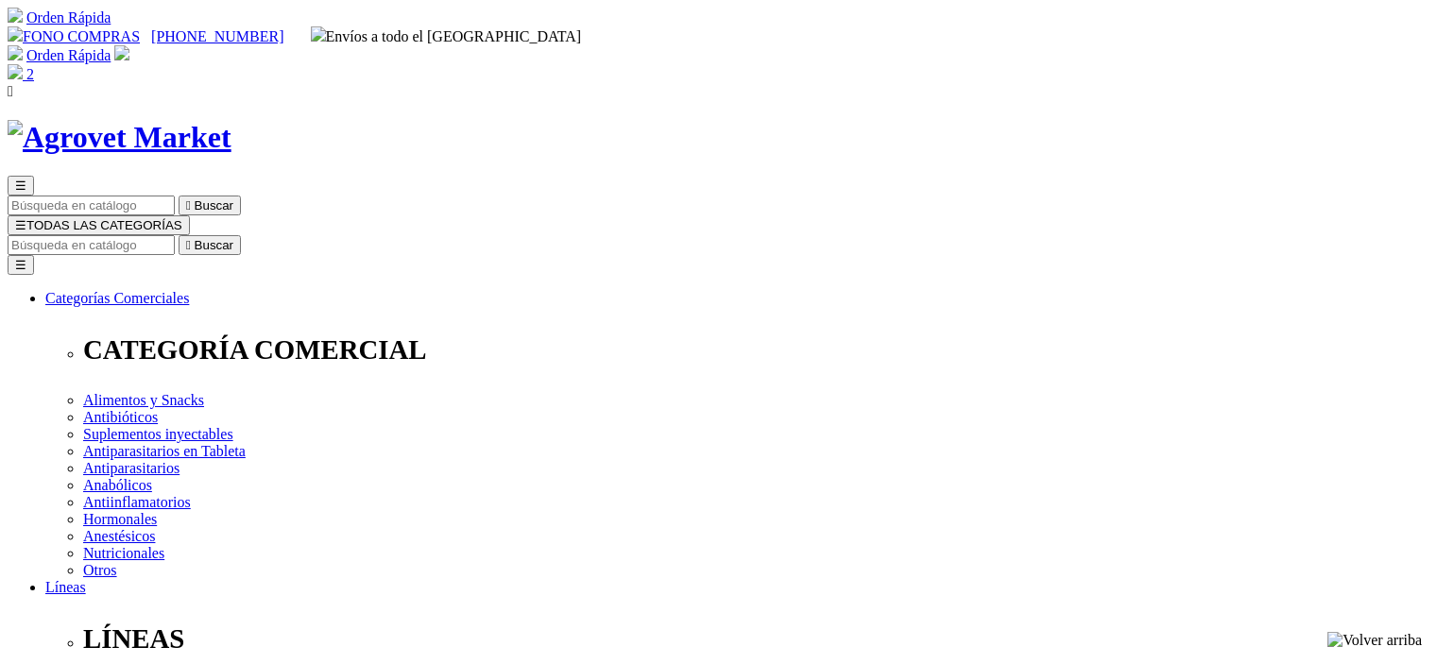
select select "40"
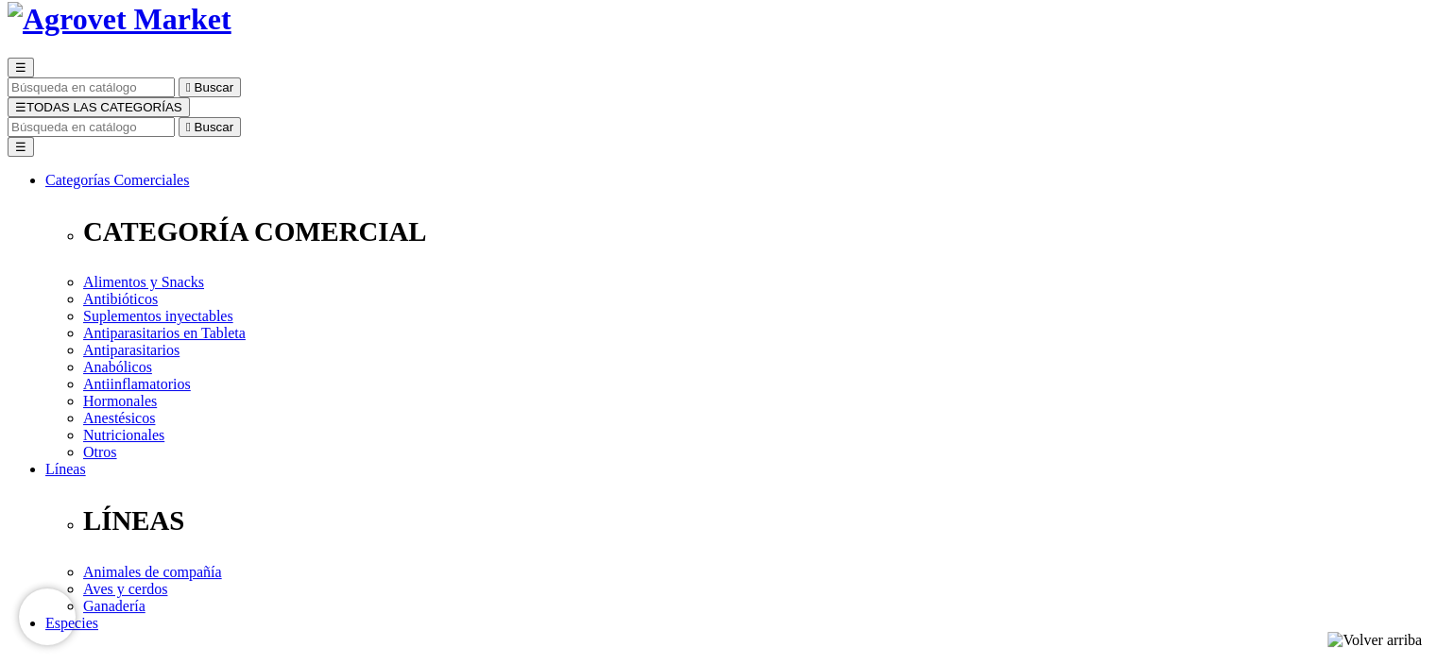
scroll to position [189, 0]
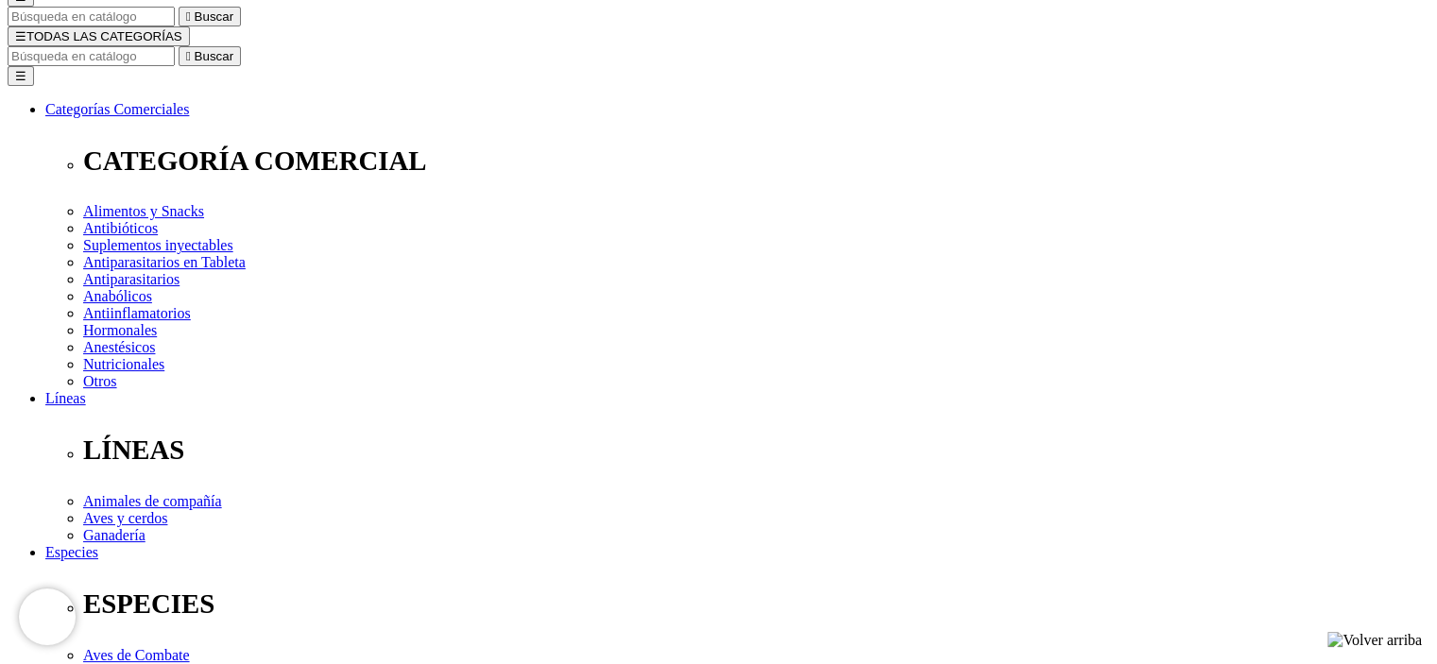
select select "36"
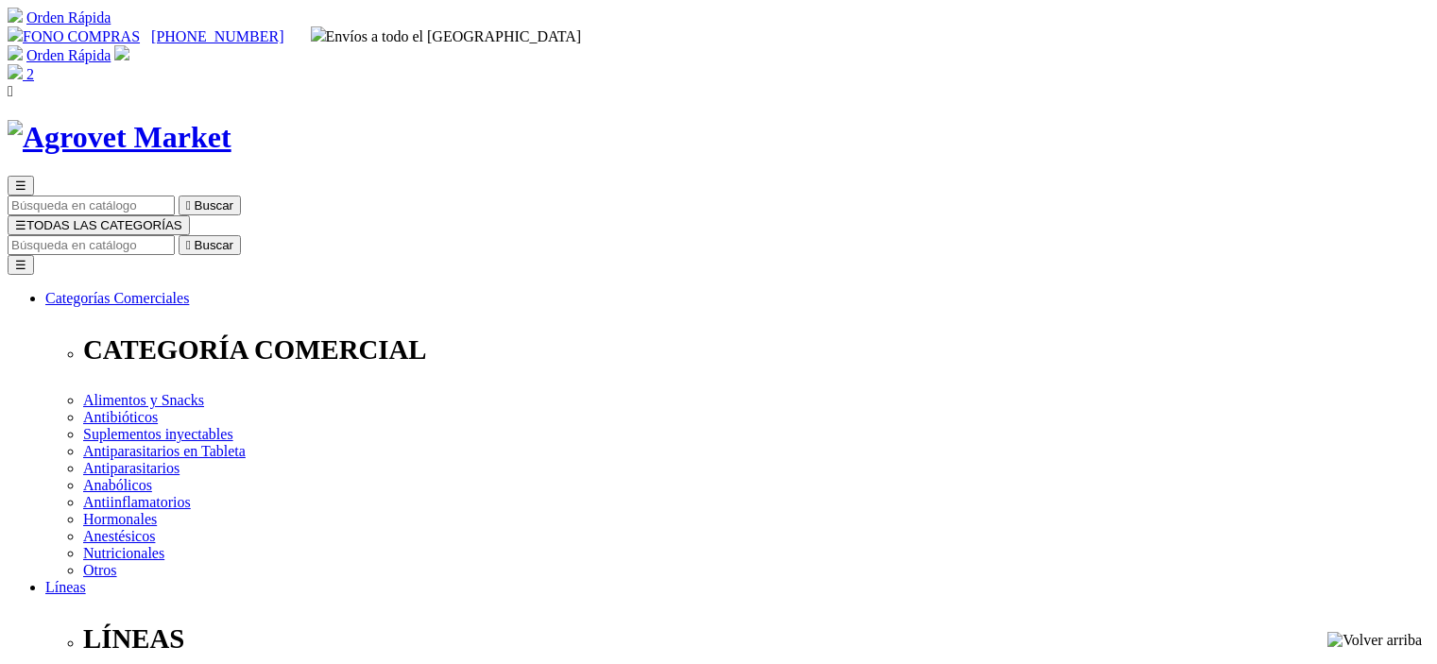
select select "40"
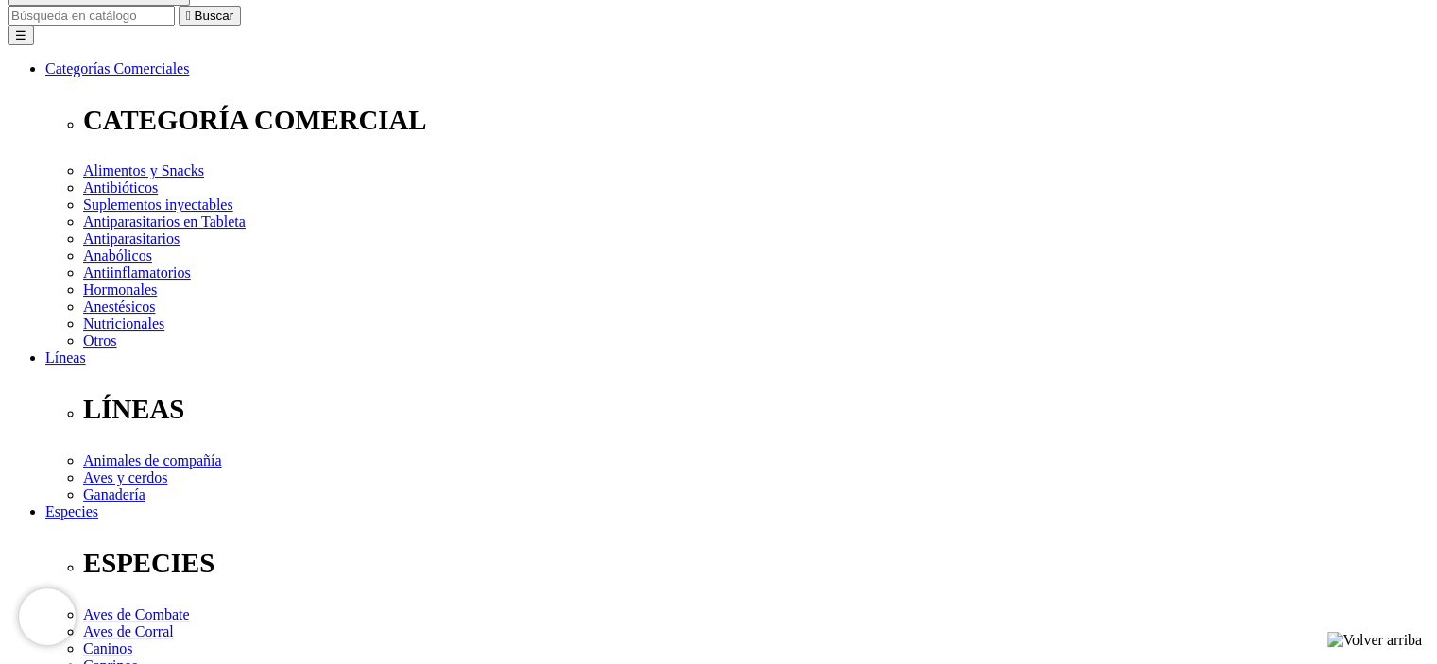
scroll to position [283, 0]
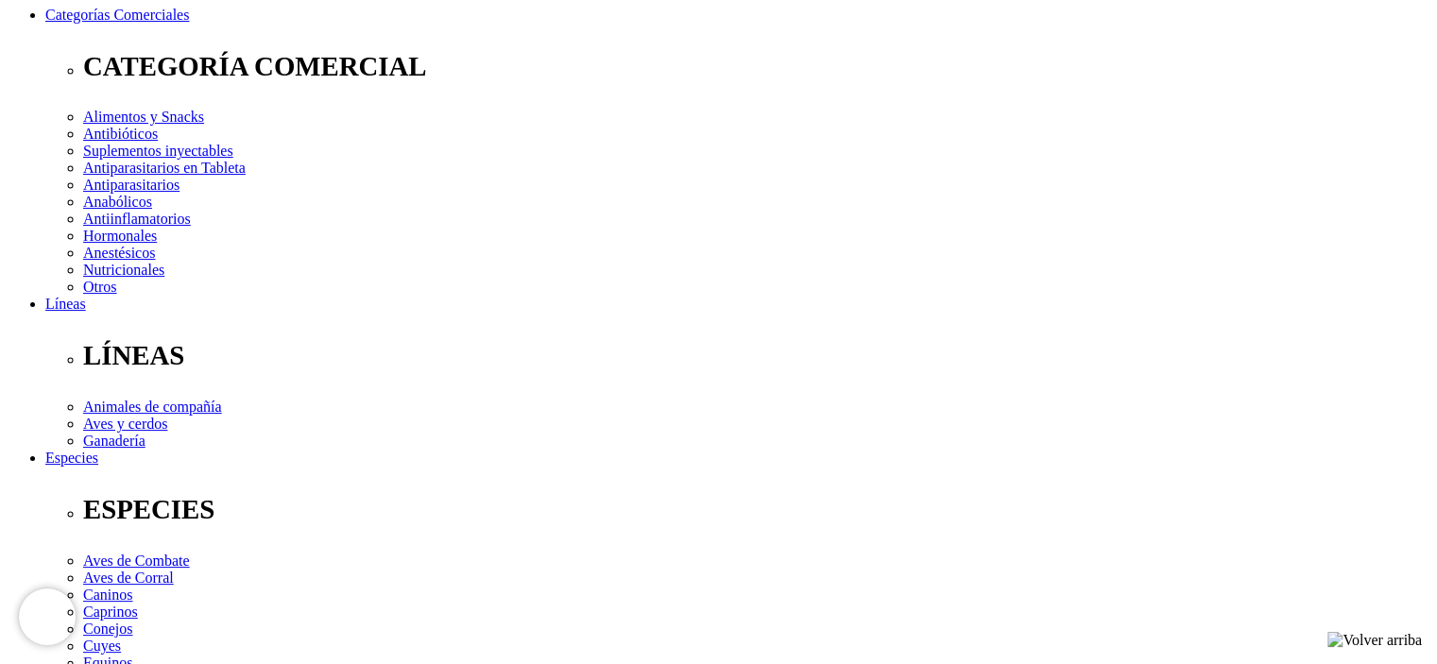
select select "36"
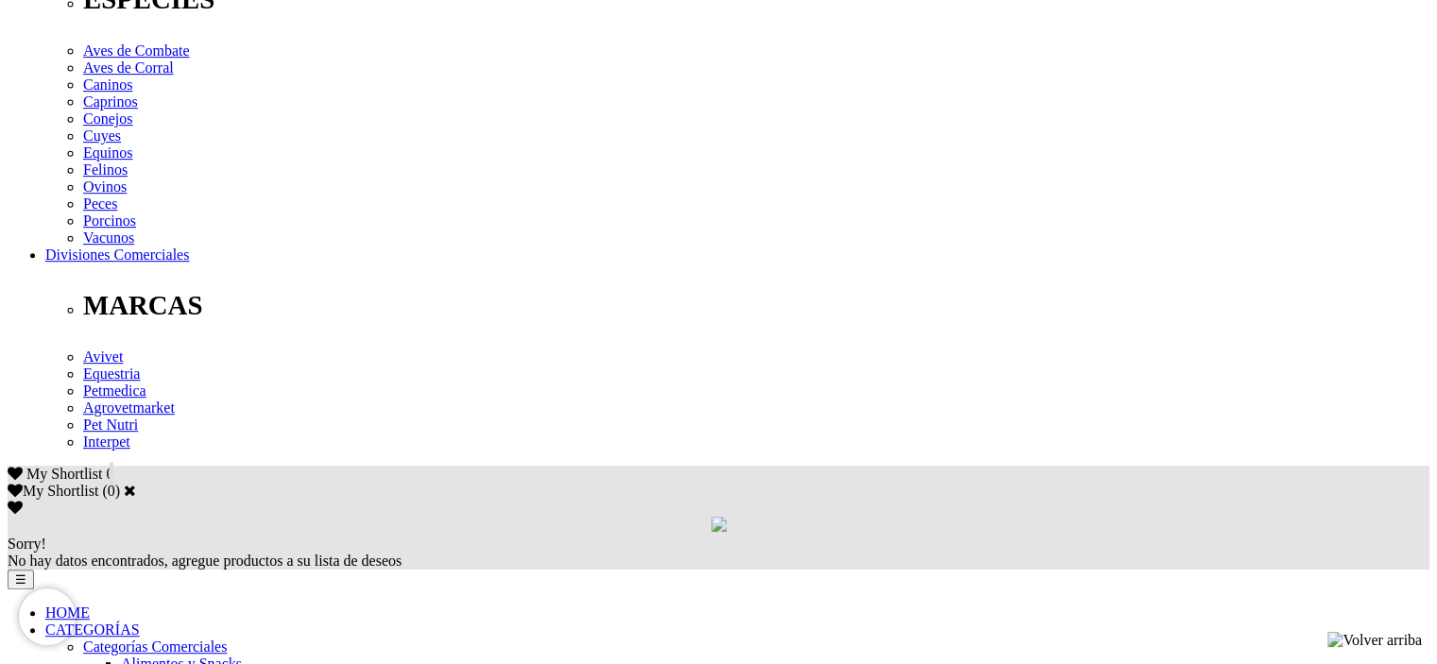
select select "36"
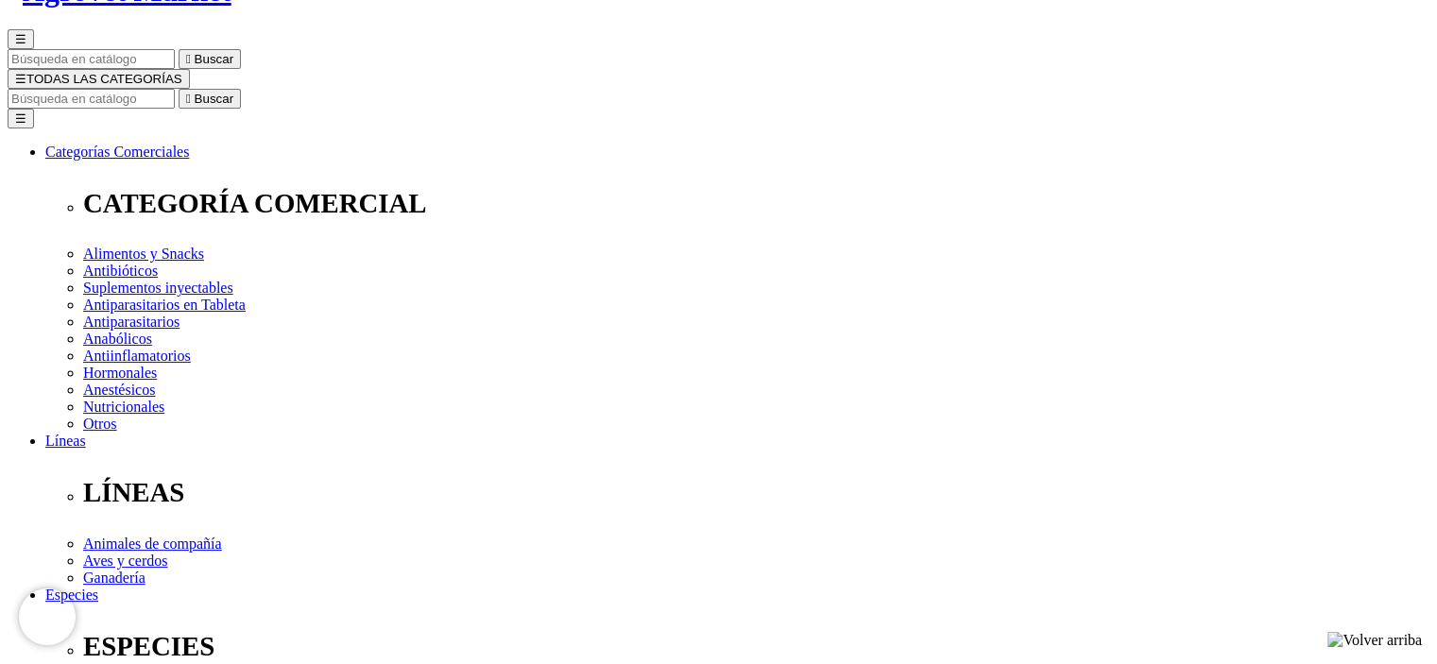
scroll to position [38, 0]
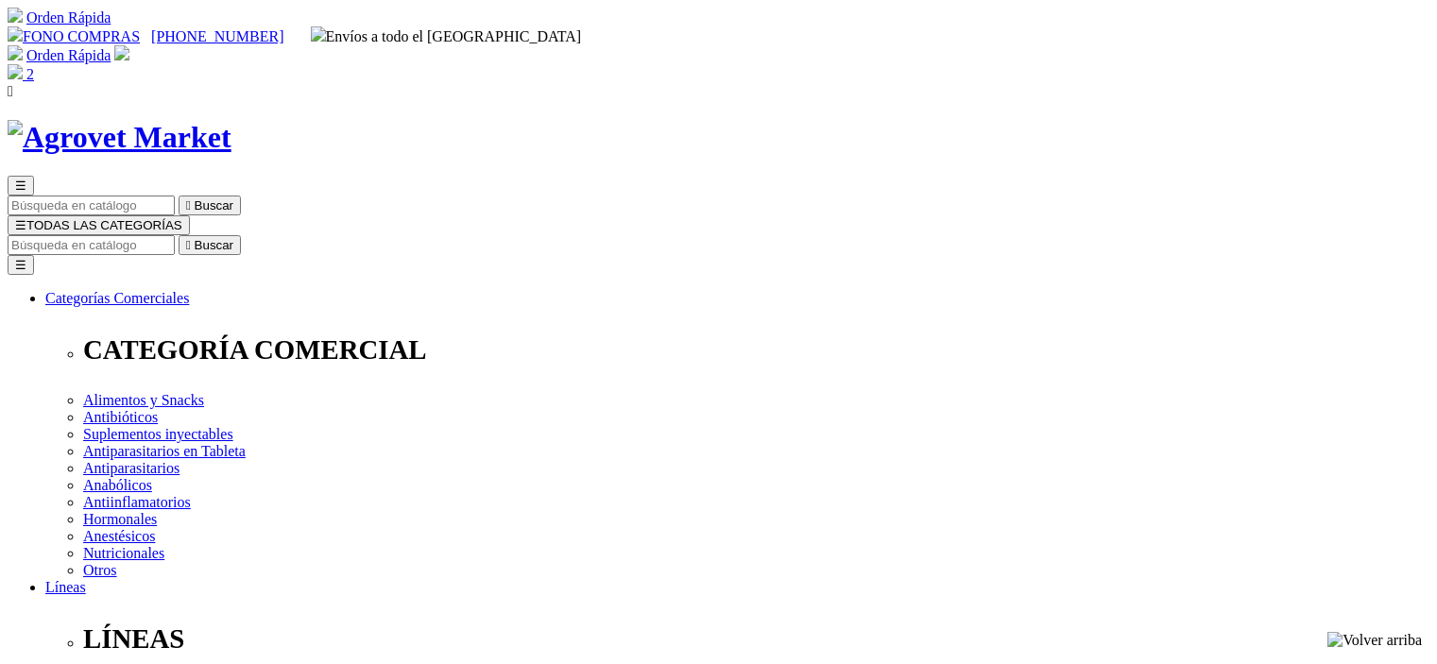
select select "40"
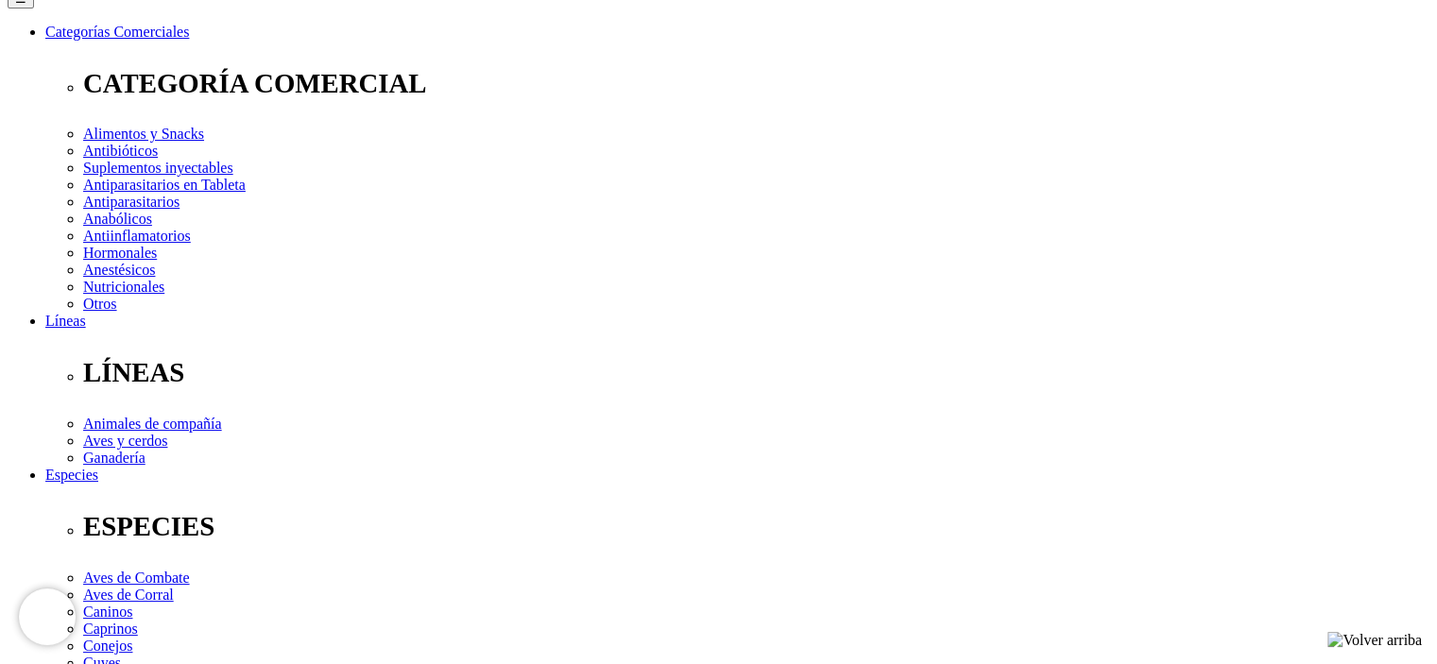
scroll to position [94, 0]
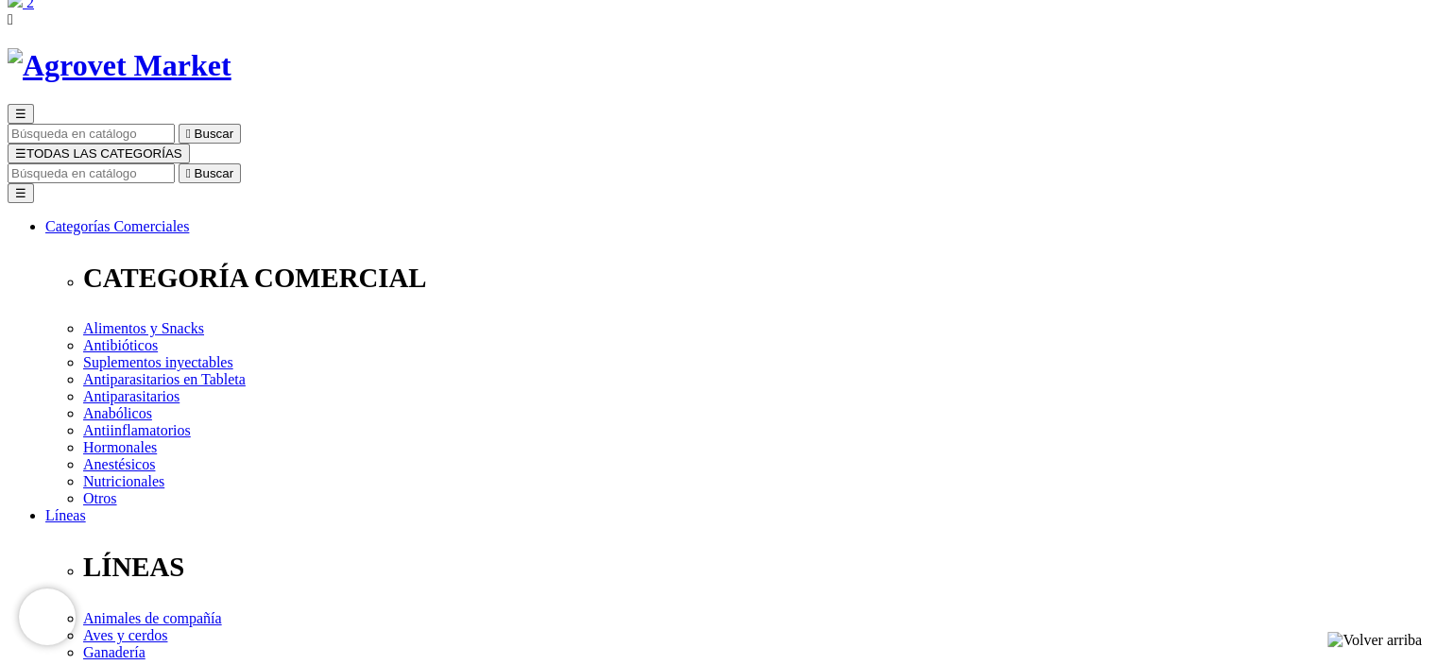
scroll to position [189, 0]
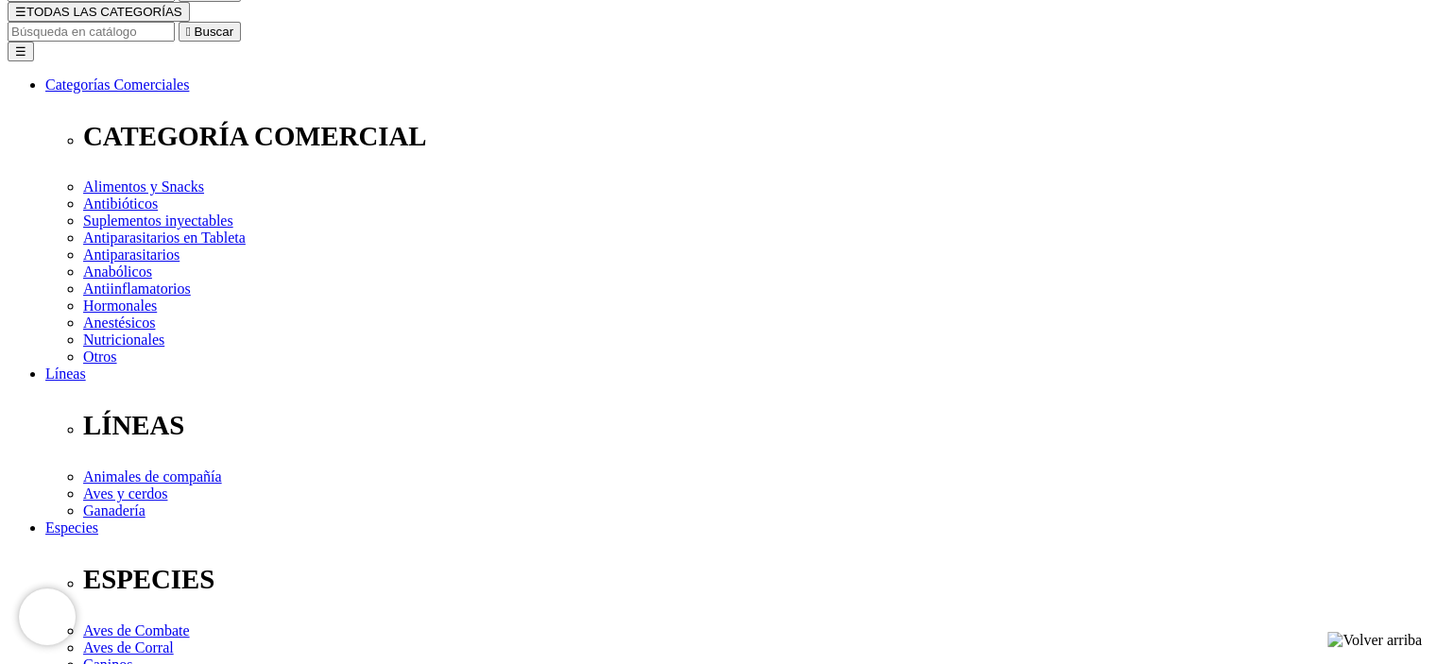
scroll to position [94, 0]
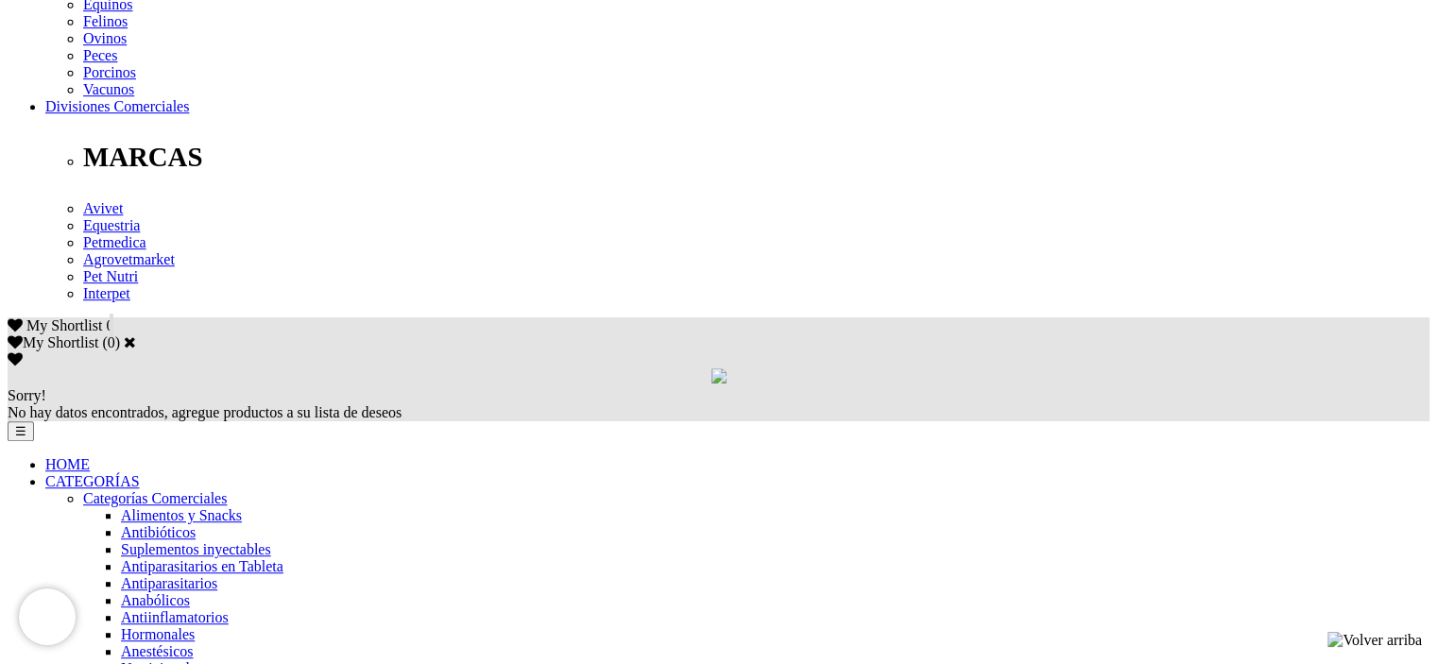
scroll to position [945, 0]
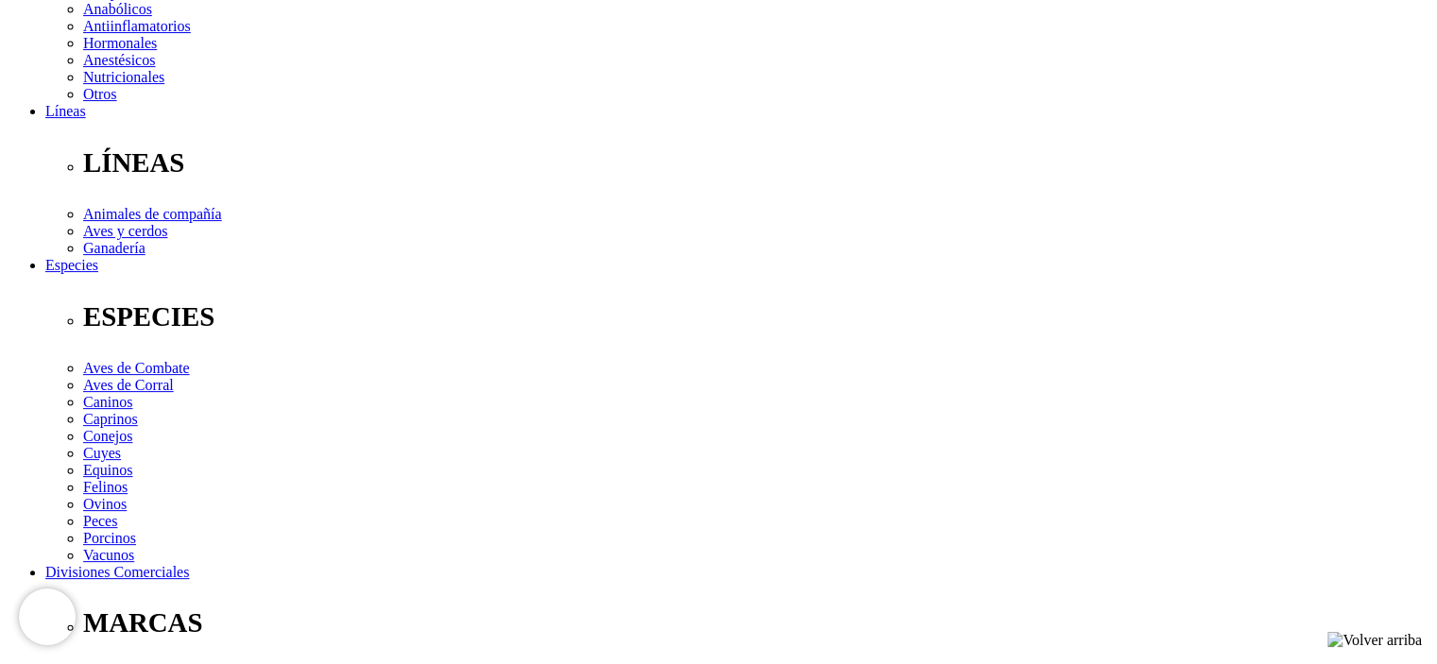
scroll to position [573, 0]
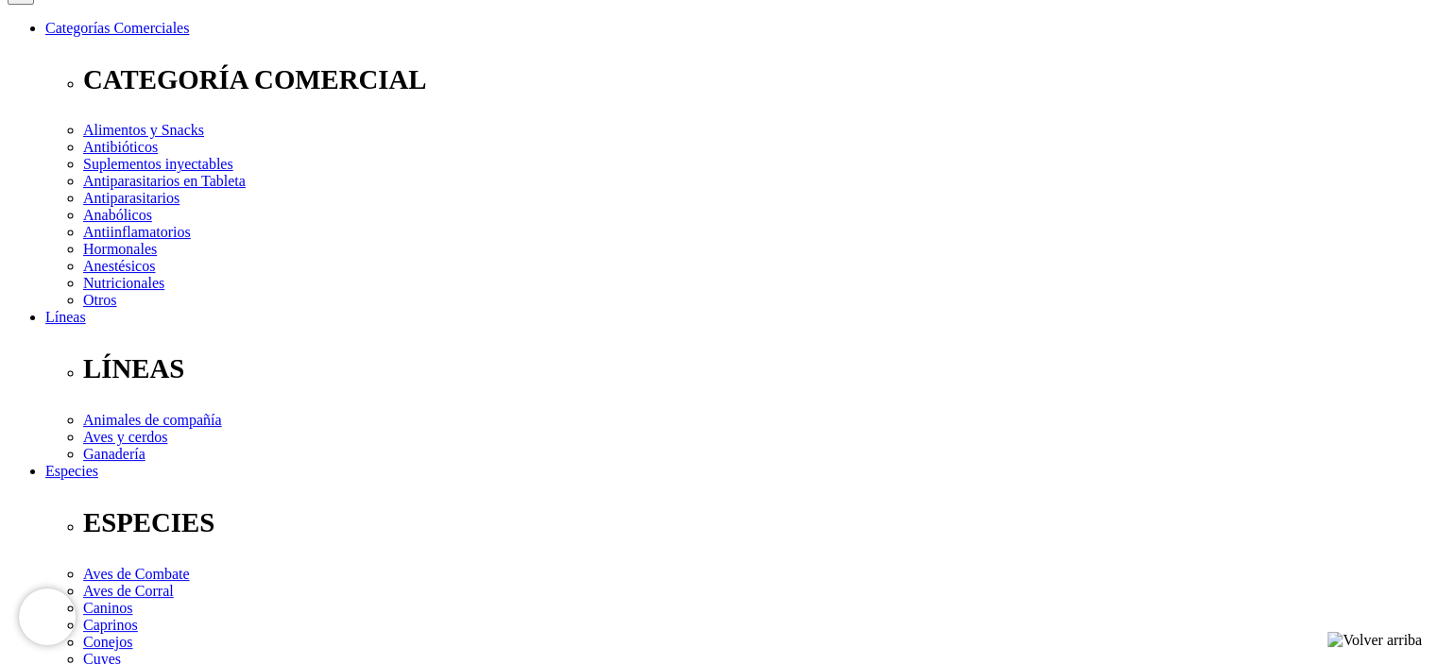
scroll to position [195, 0]
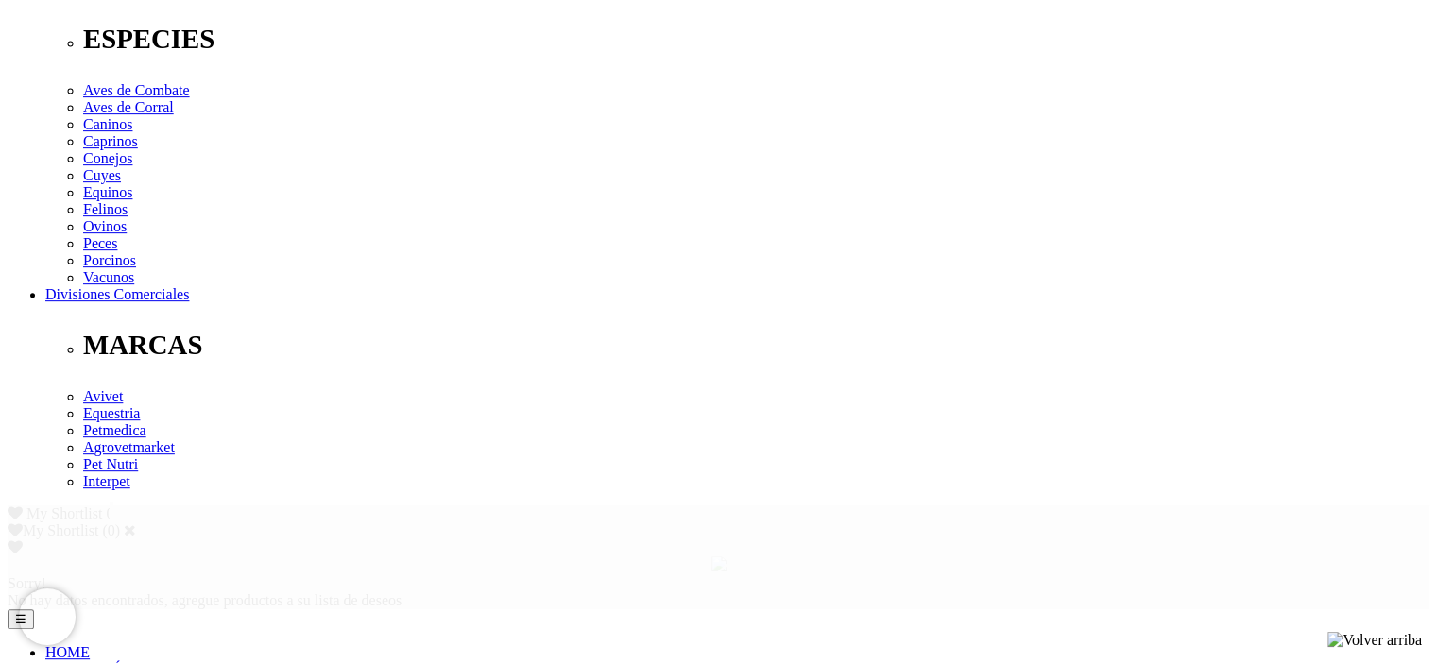
scroll to position [612, 0]
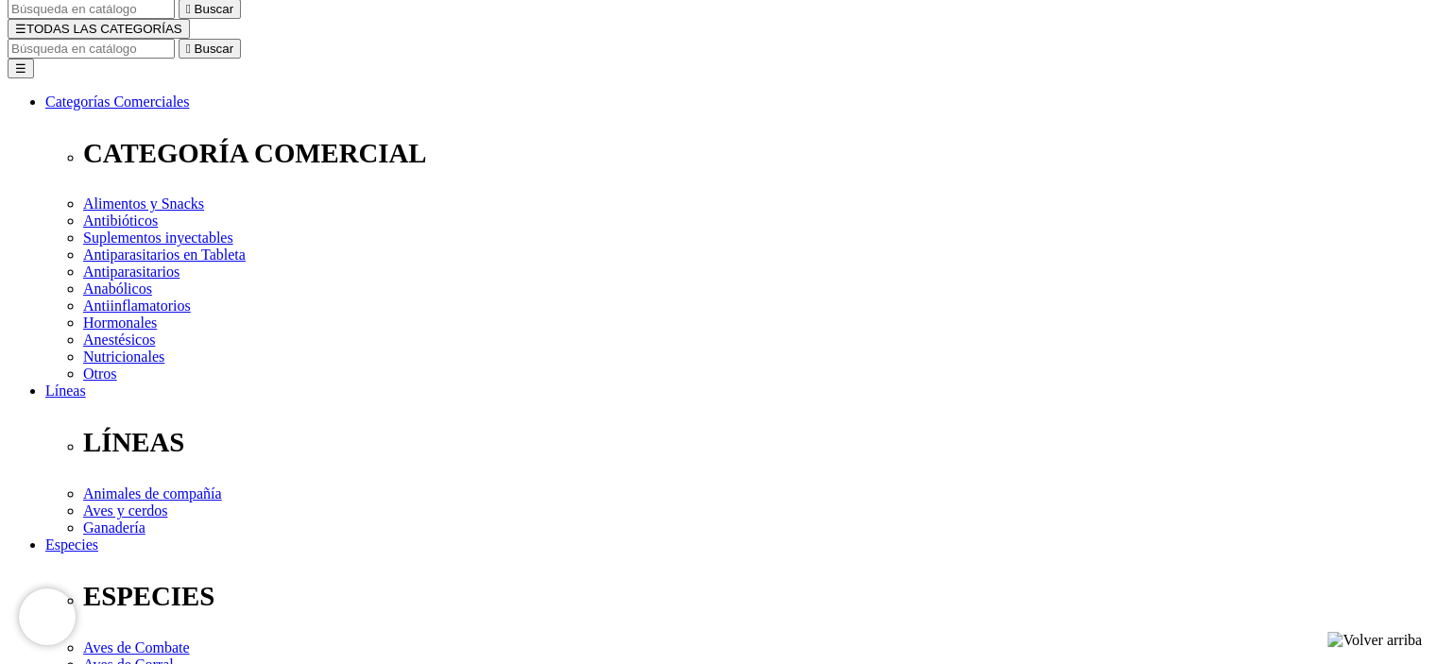
scroll to position [195, 0]
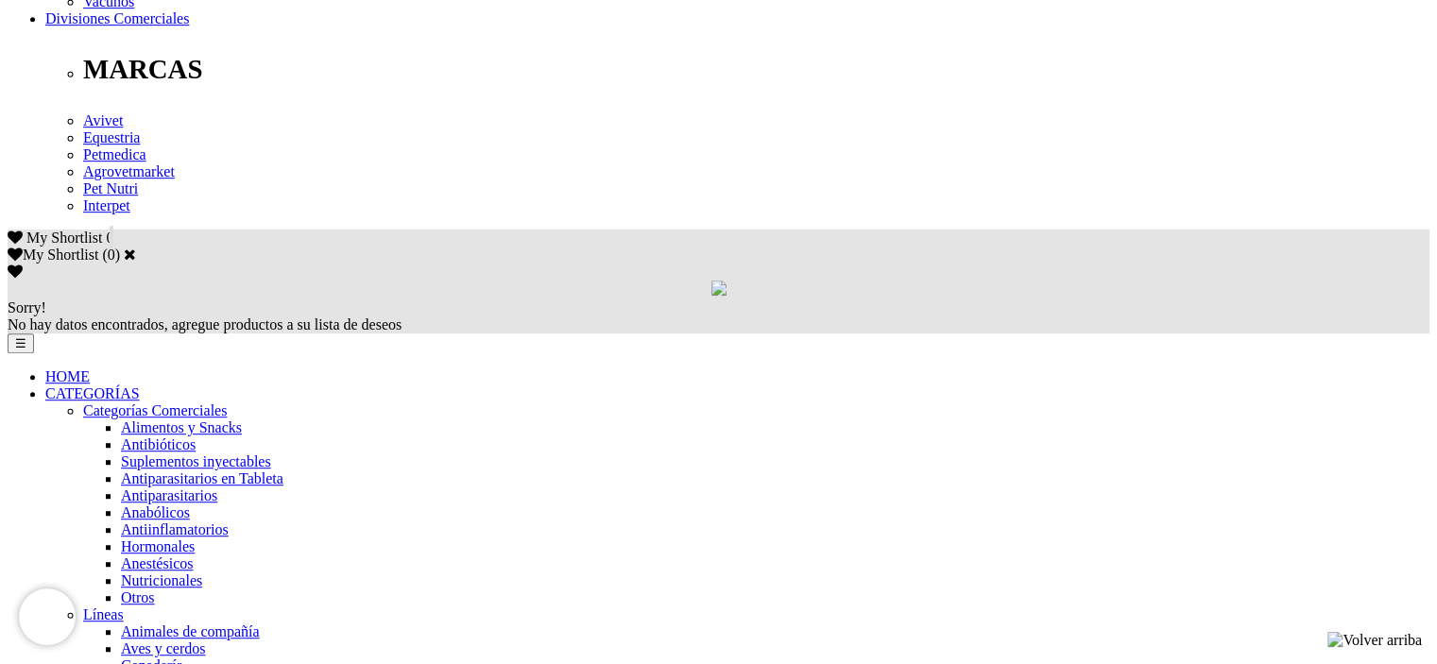
scroll to position [936, 0]
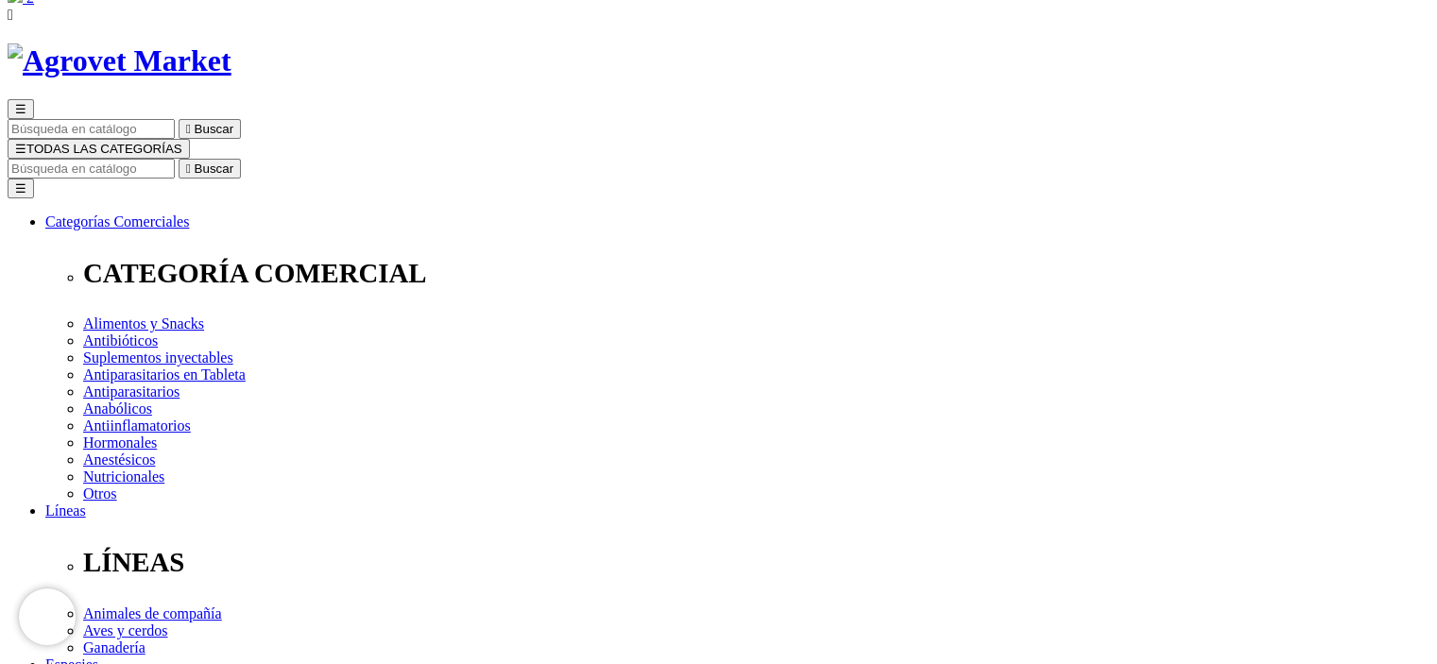
scroll to position [189, 0]
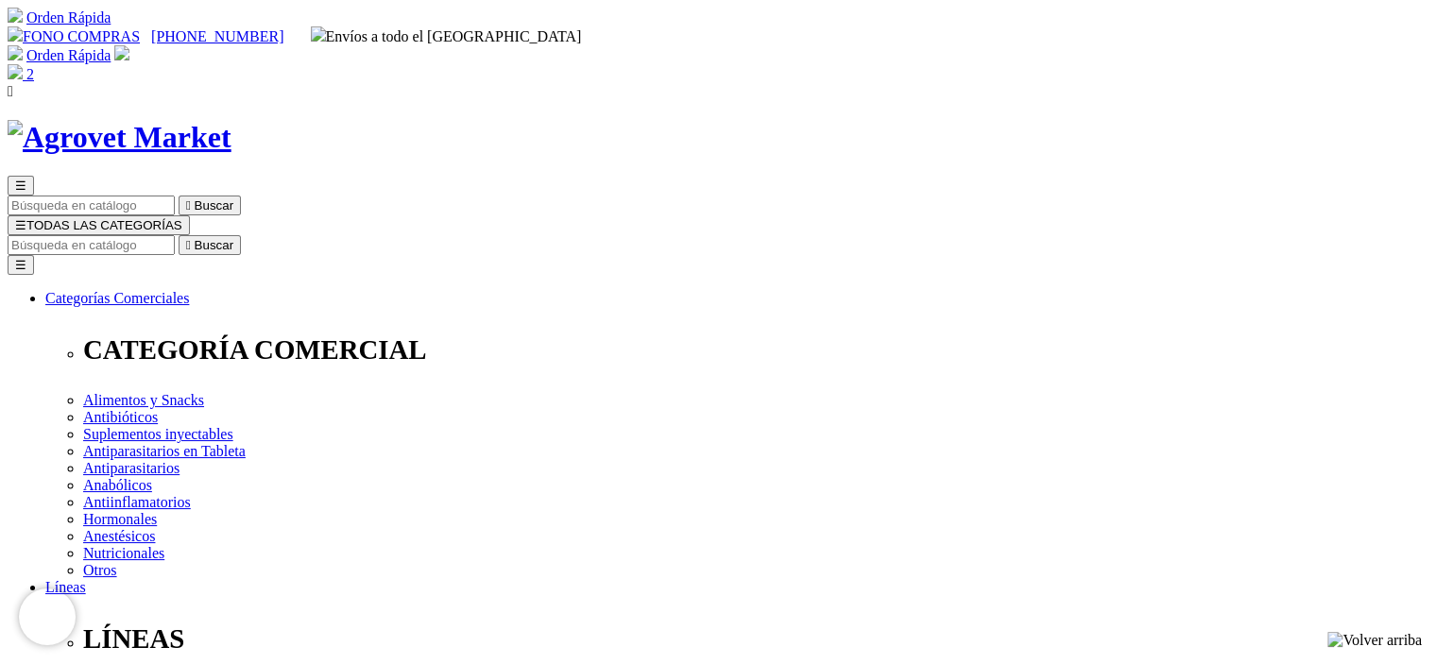
click at [175, 235] on input "Buscar" at bounding box center [91, 245] width 167 height 20
type input "desinfectantes"
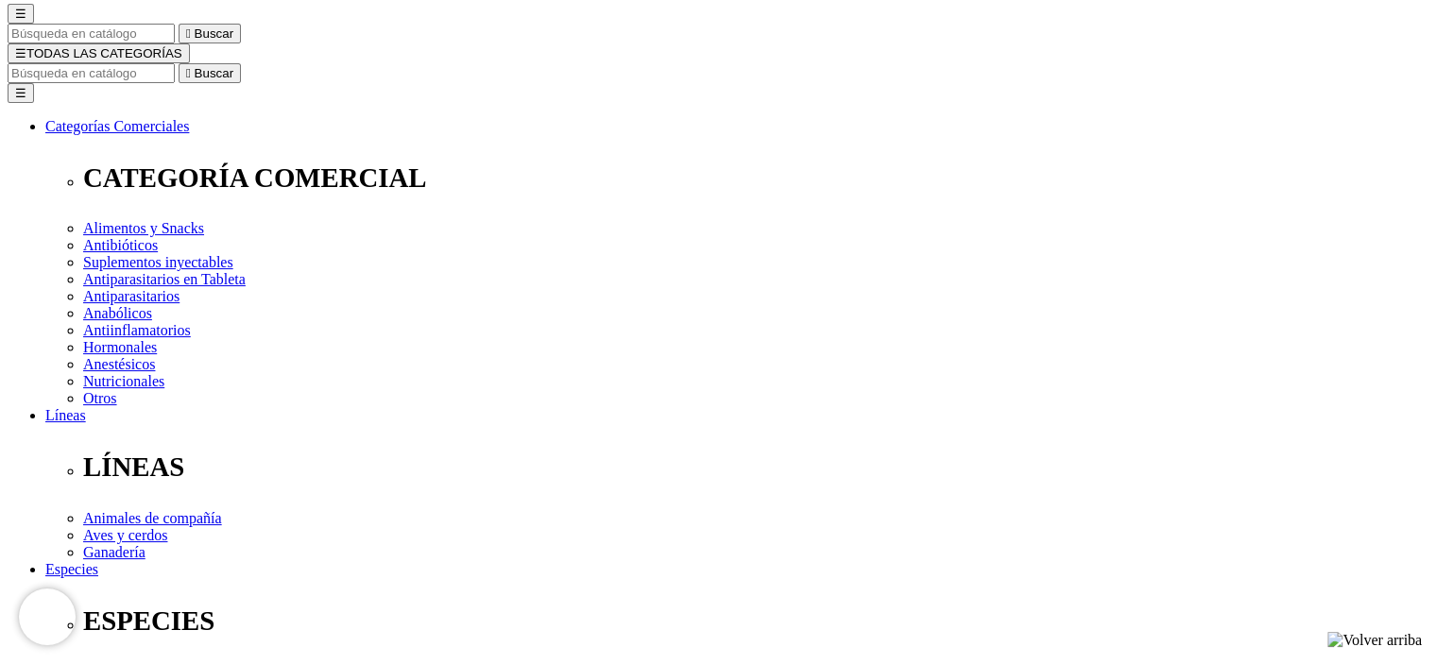
scroll to position [189, 0]
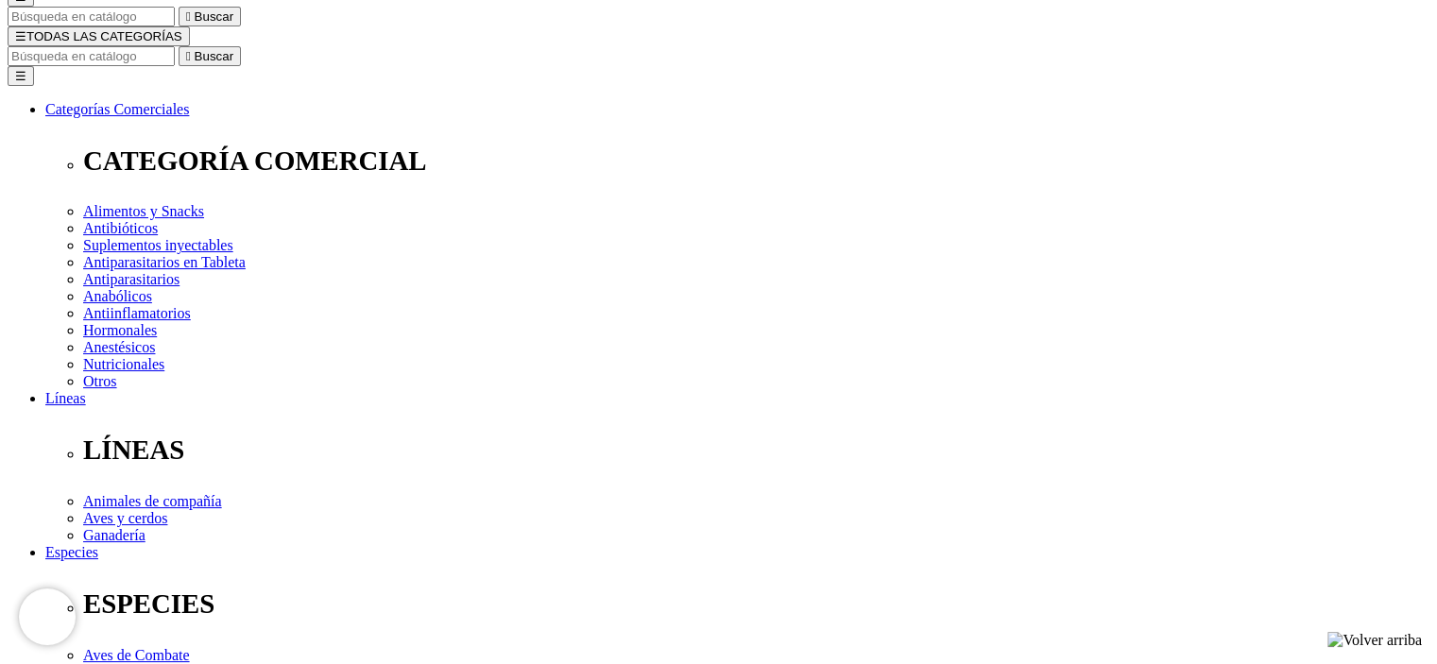
select select "291"
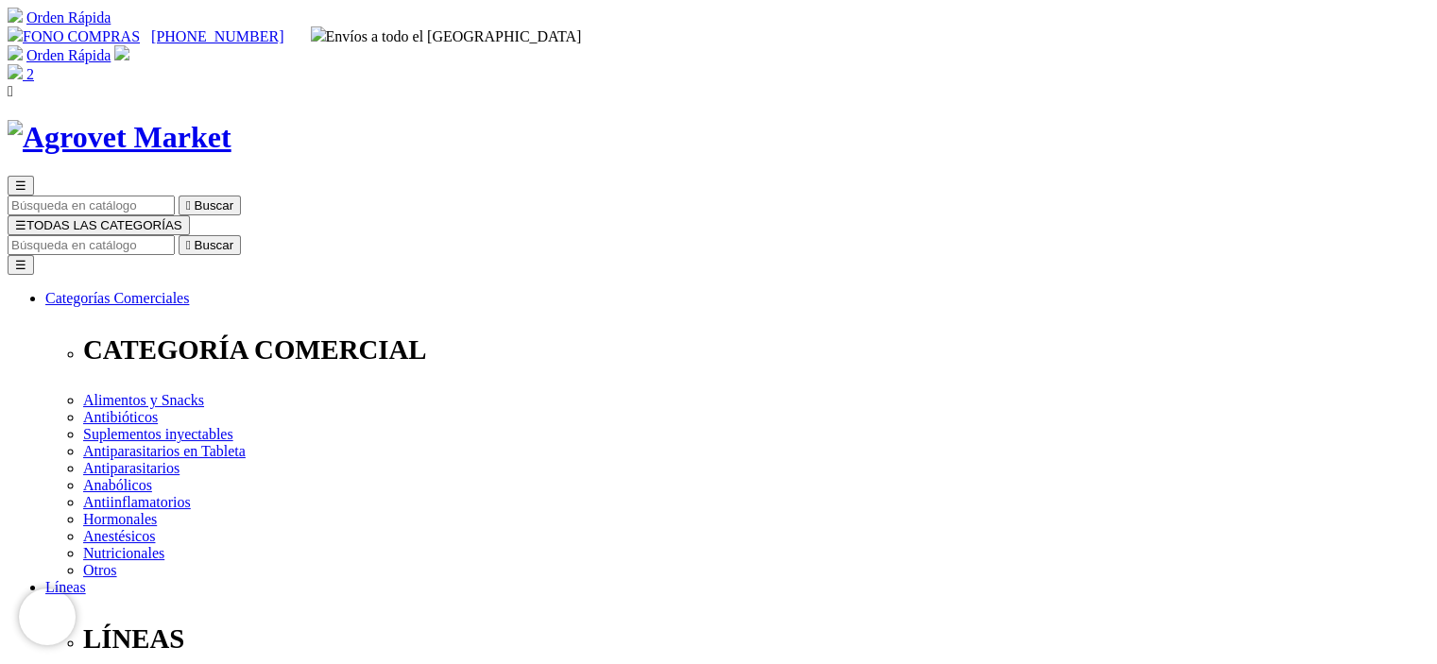
click at [175, 235] on input "Buscar" at bounding box center [91, 245] width 167 height 20
type input "dsinfectantes"
click at [299, 238] on icon "" at bounding box center [296, 245] width 5 height 14
click at [191, 238] on icon "" at bounding box center [188, 245] width 5 height 14
select select "291"
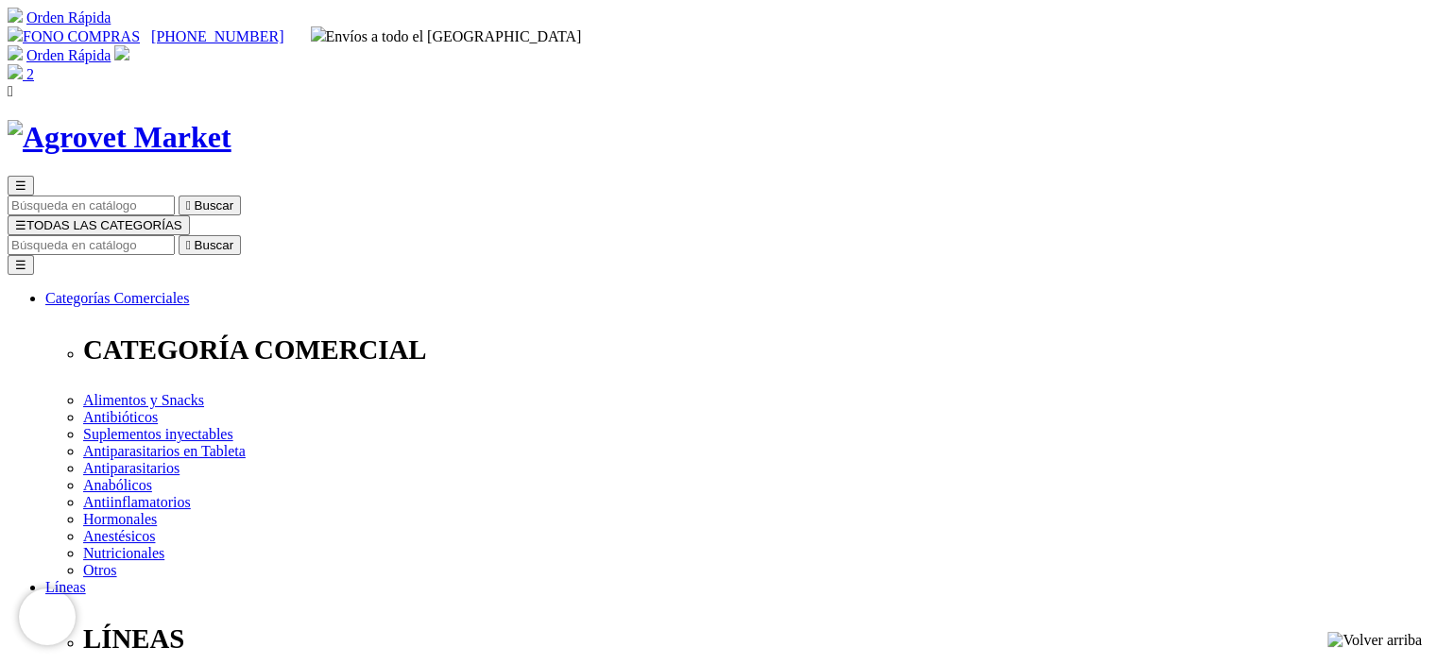
click at [175, 235] on input "Buscar" at bounding box center [91, 245] width 167 height 20
type input "s"
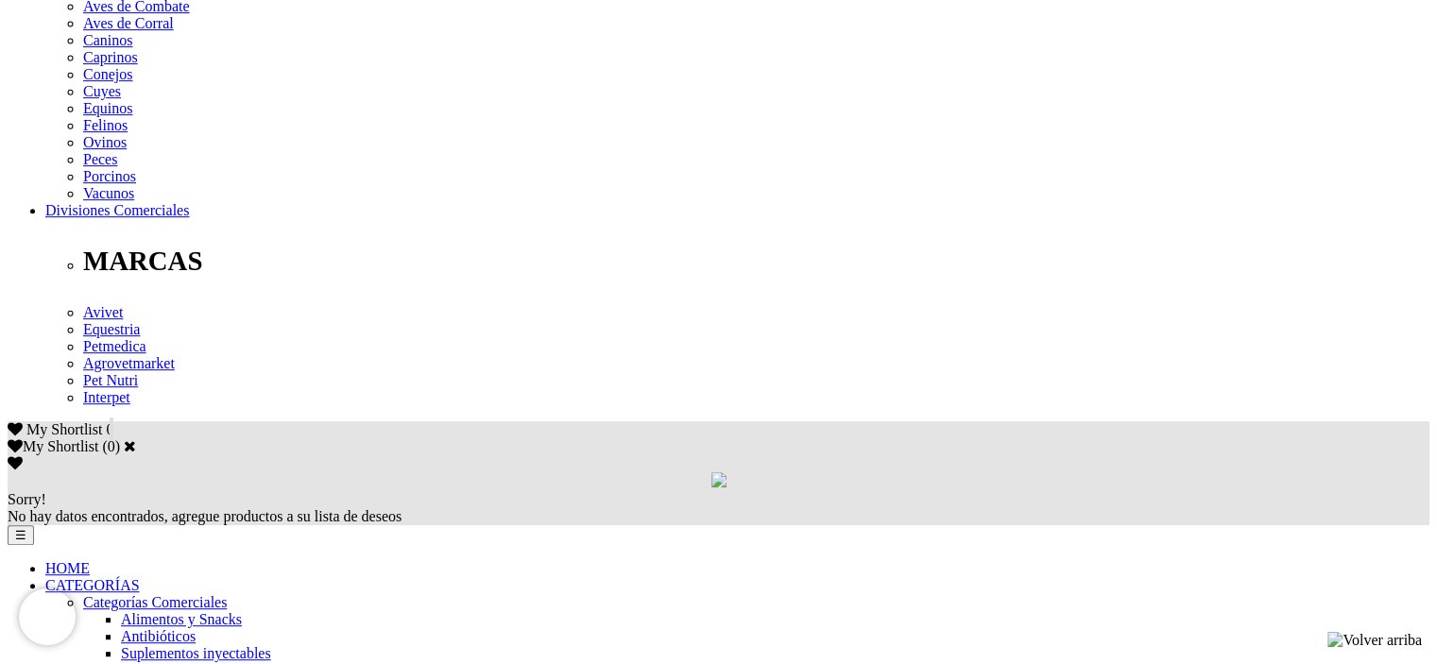
scroll to position [850, 0]
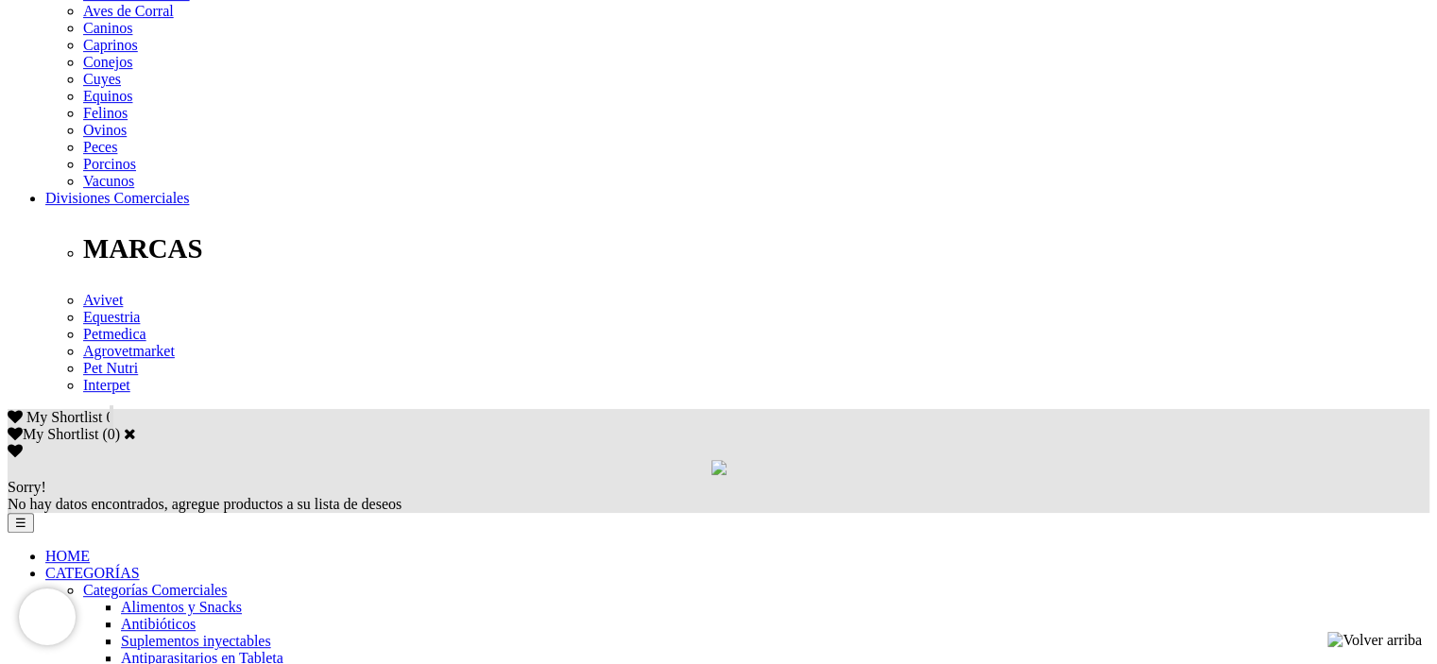
type input "desi"
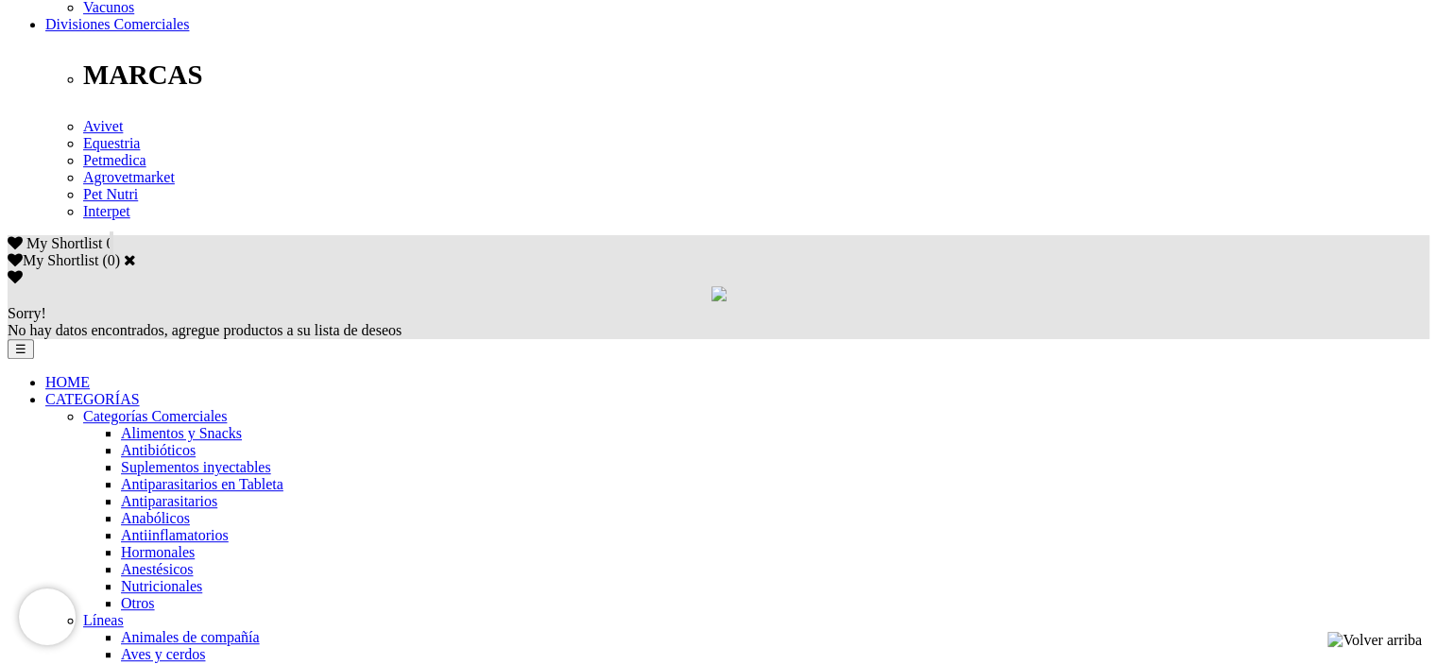
scroll to position [1039, 0]
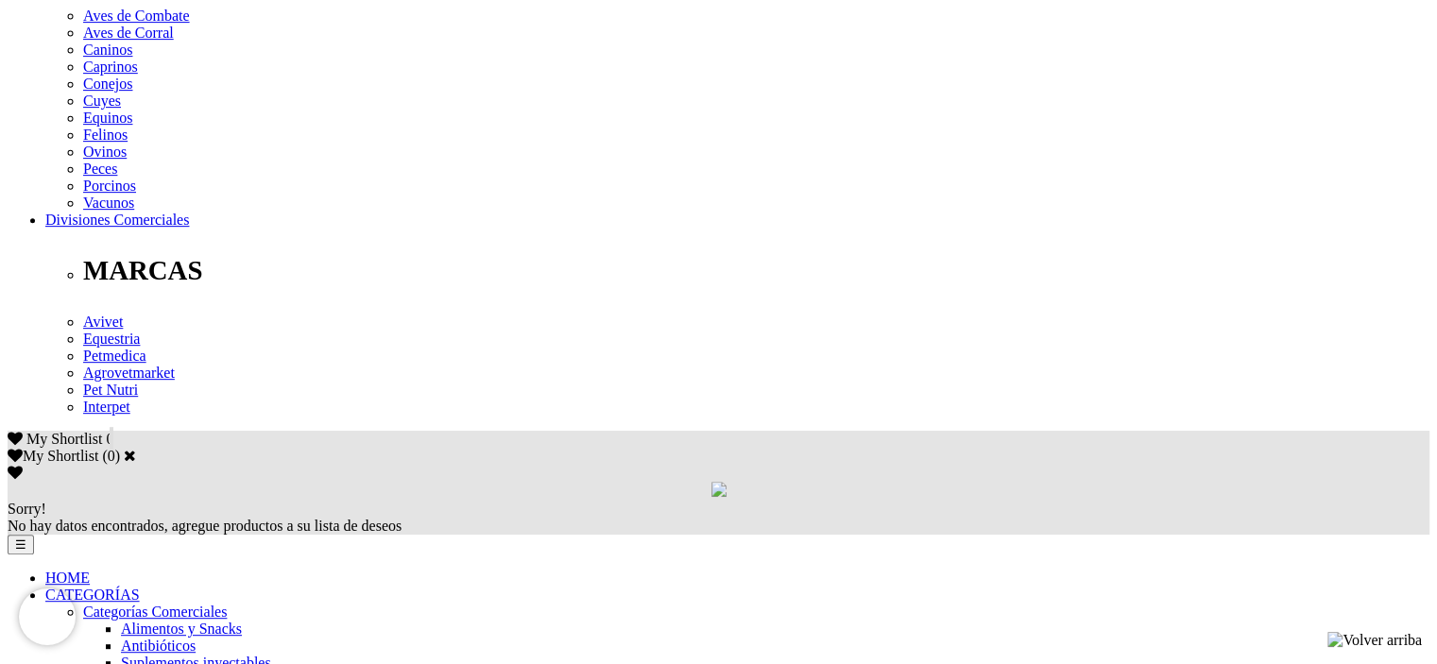
scroll to position [945, 0]
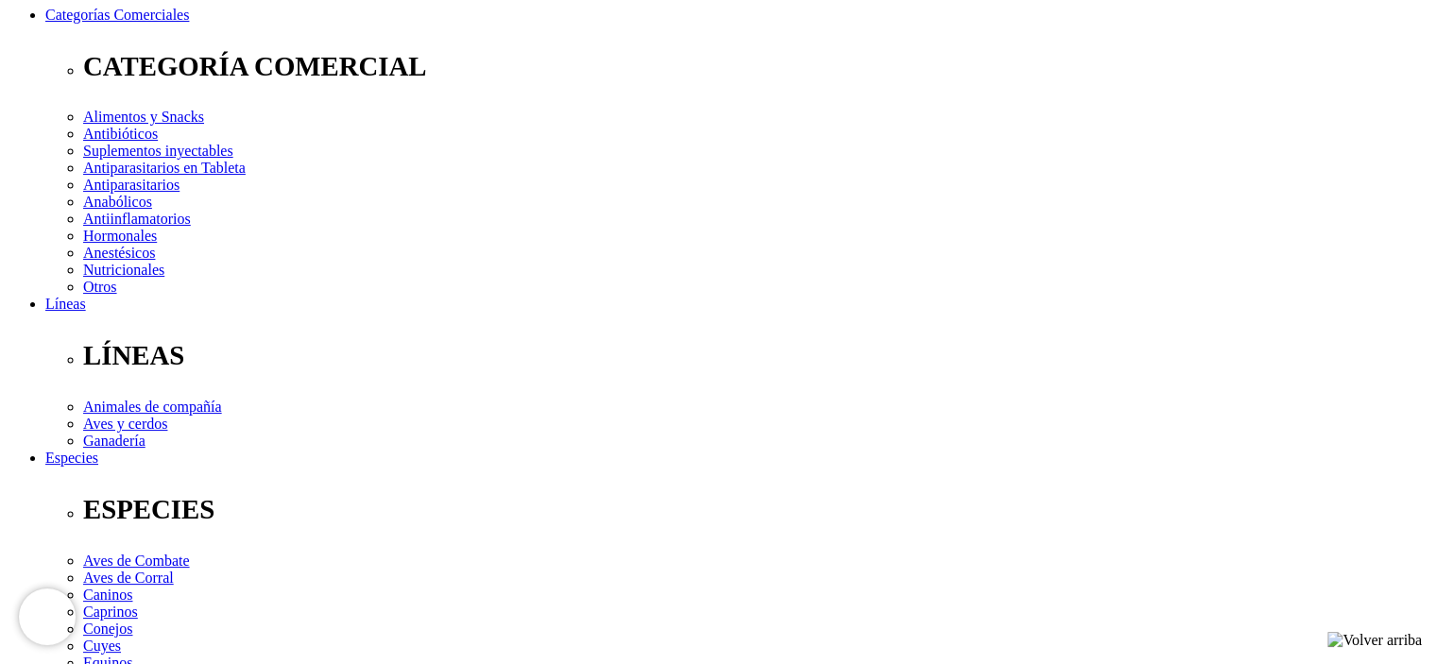
scroll to position [283, 0]
select select "36"
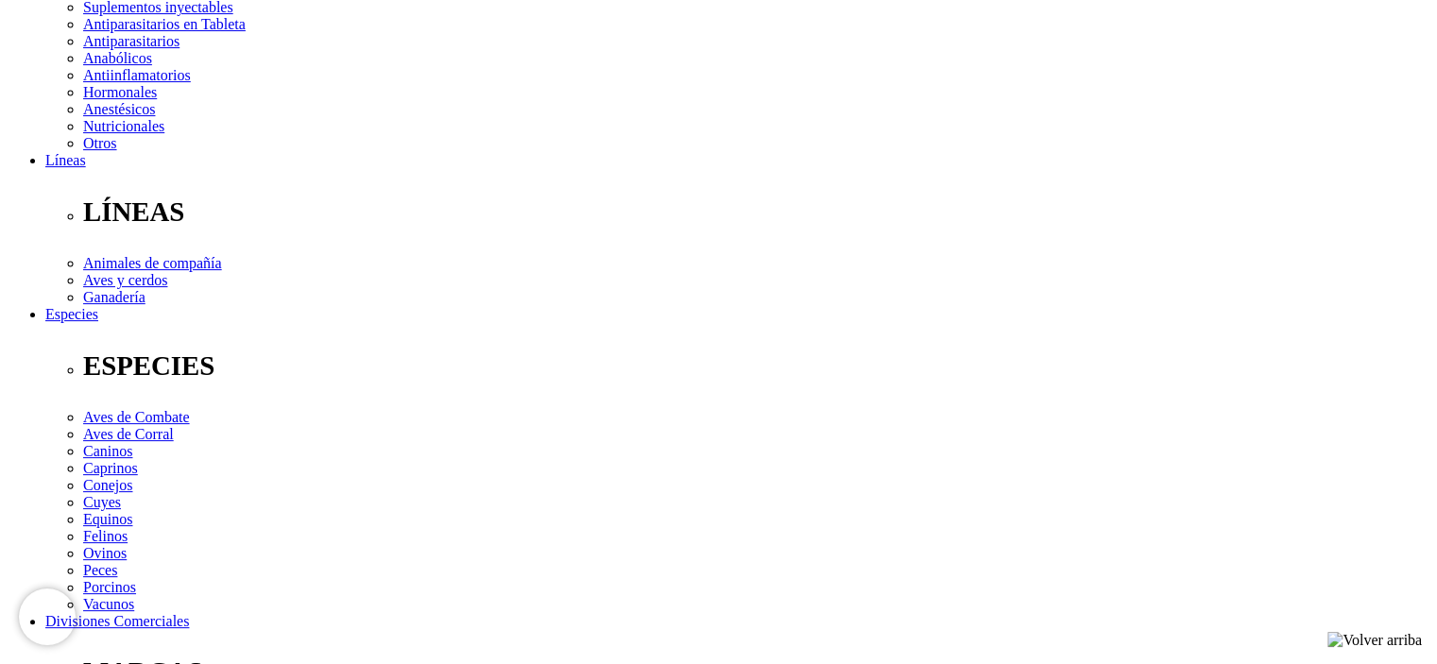
scroll to position [189, 0]
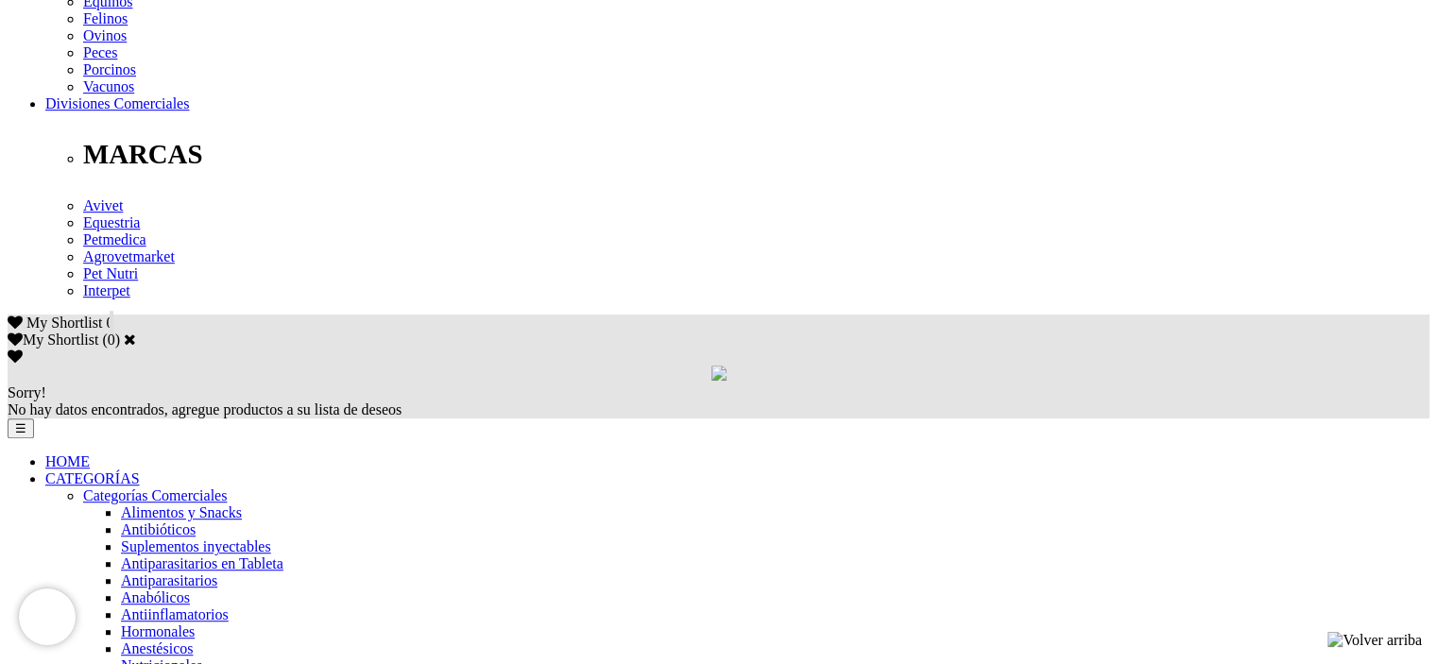
scroll to position [1039, 0]
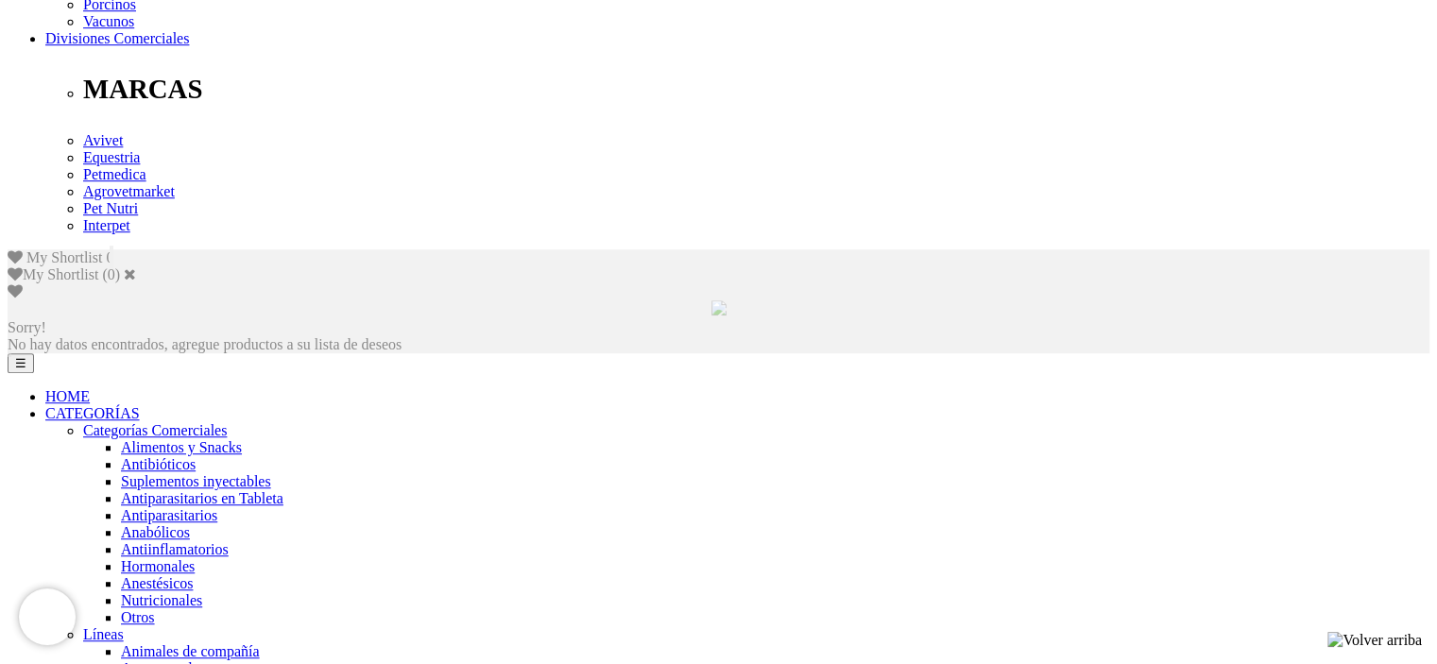
scroll to position [1009, 0]
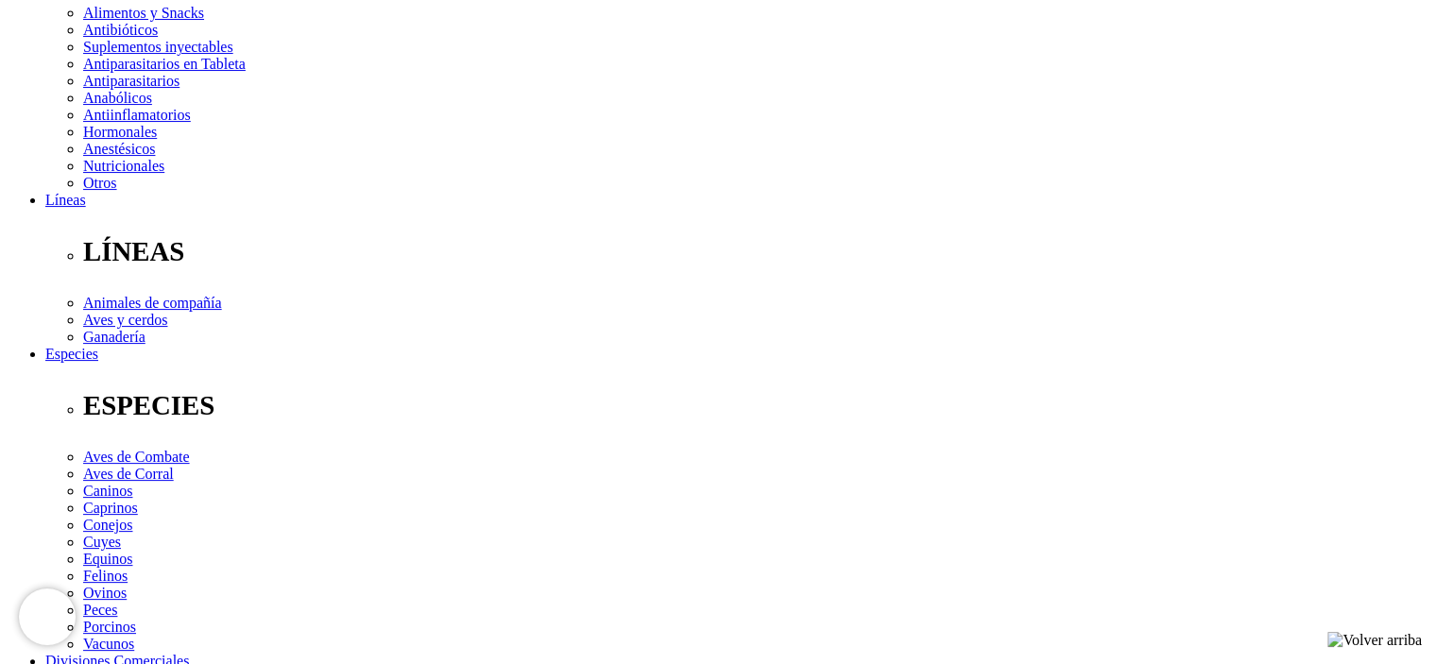
scroll to position [567, 0]
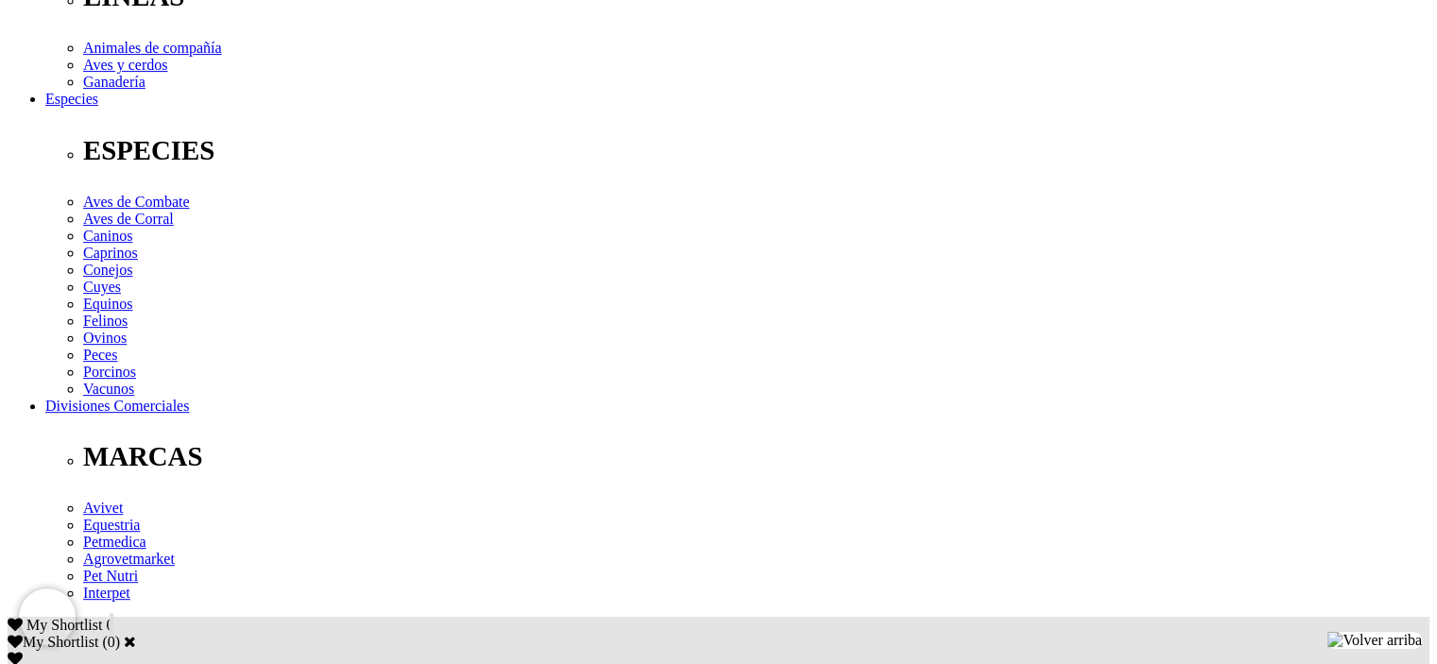
scroll to position [472, 0]
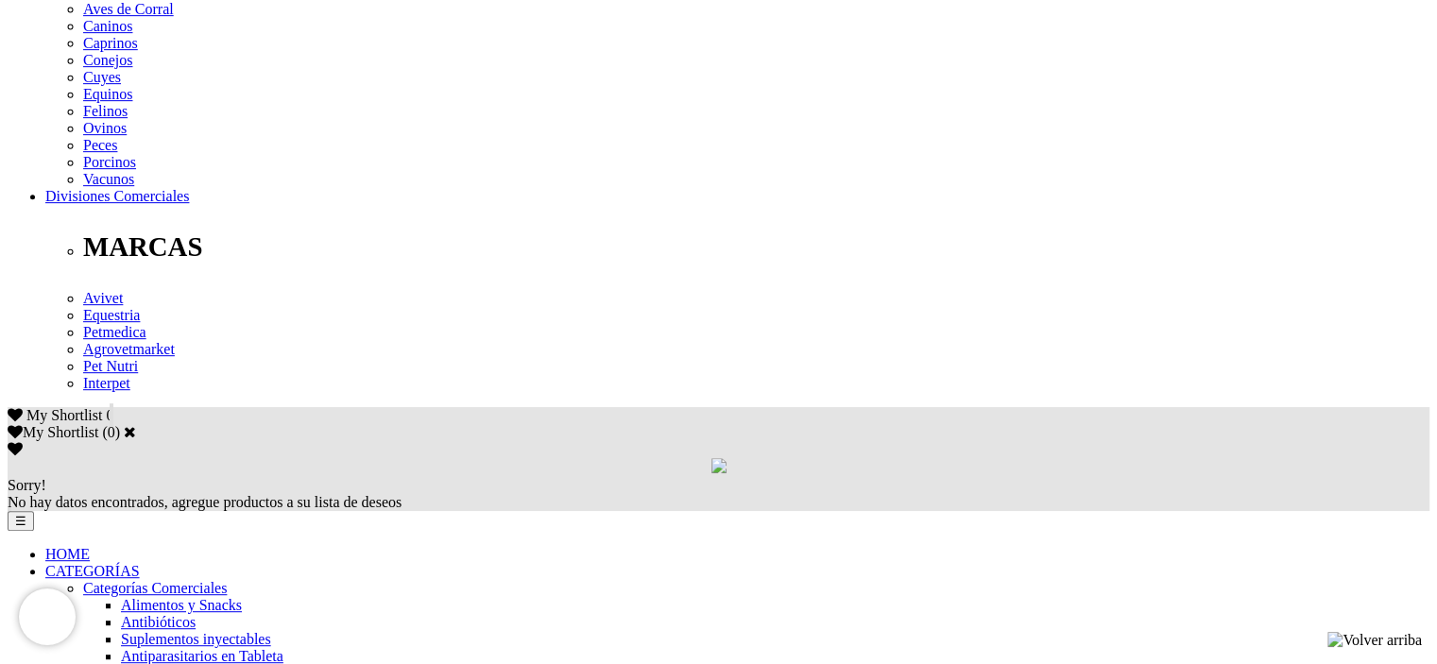
scroll to position [945, 0]
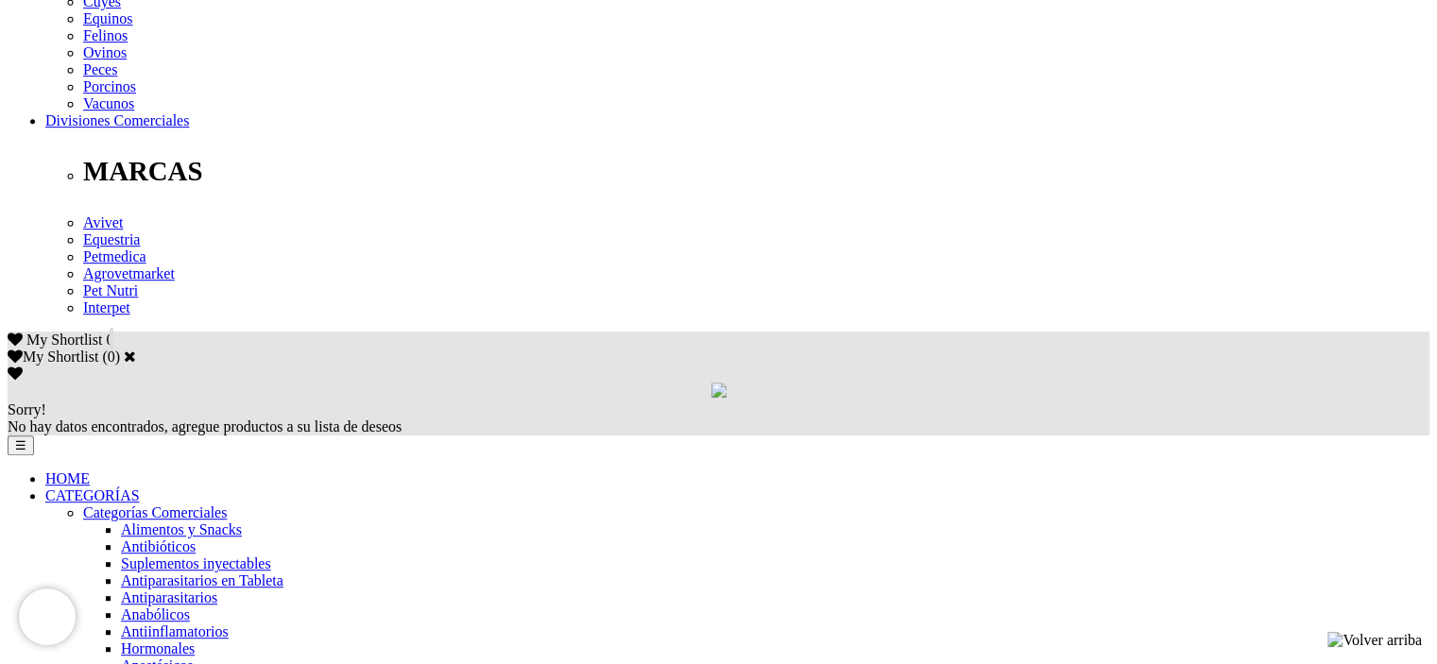
scroll to position [1039, 0]
